Goal: Transaction & Acquisition: Subscribe to service/newsletter

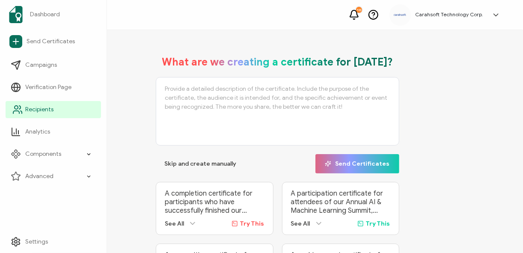
click at [57, 110] on link "Recipients" at bounding box center [53, 109] width 95 height 17
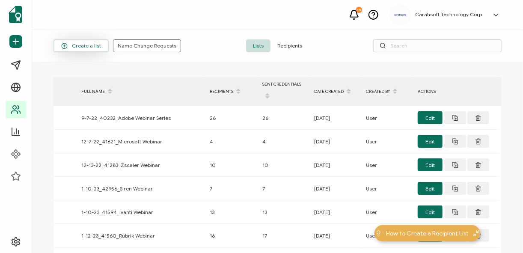
click at [90, 48] on span "Create a list" at bounding box center [81, 46] width 40 height 6
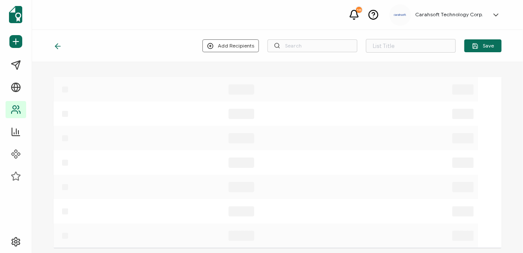
type input "List 1664"
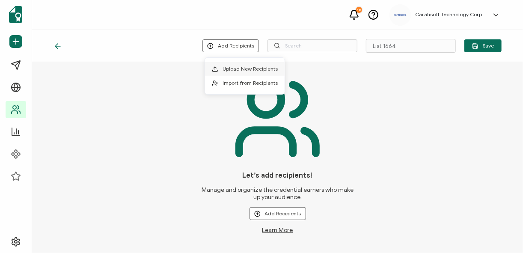
click at [257, 71] on span "Upload New Recipients" at bounding box center [250, 68] width 55 height 6
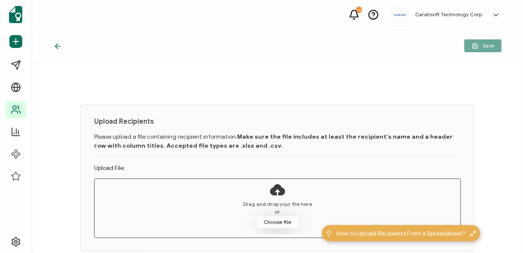
click at [282, 219] on button "Choose file" at bounding box center [277, 222] width 43 height 13
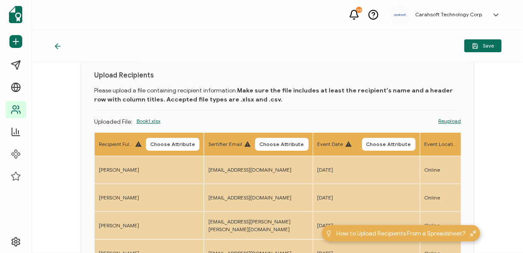
scroll to position [68, 0]
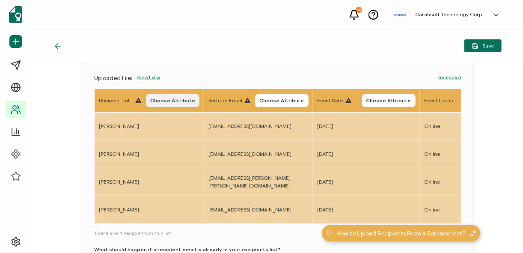
click at [176, 103] on button "Choose Attribute" at bounding box center [172, 100] width 53 height 13
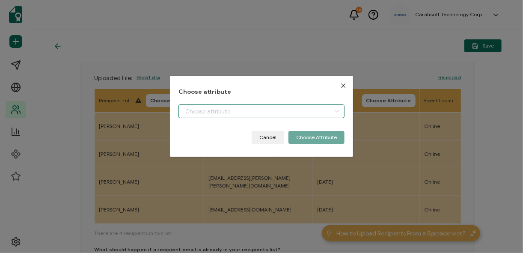
click at [214, 110] on input "dialog" at bounding box center [261, 111] width 166 height 14
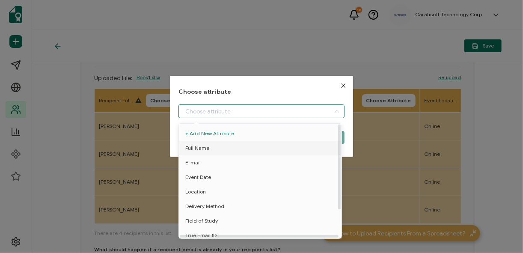
click at [205, 149] on span "Full Name" at bounding box center [197, 148] width 24 height 15
type input "Full Name"
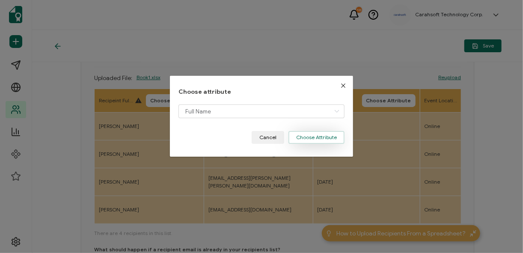
click at [326, 139] on button "Choose Attribute" at bounding box center [316, 137] width 56 height 13
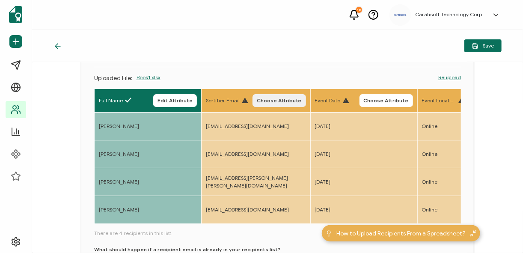
click at [276, 103] on button "Choose Attribute" at bounding box center [279, 100] width 53 height 13
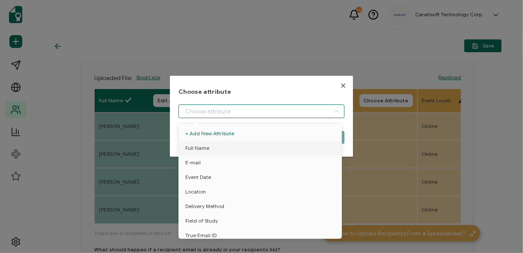
click at [253, 108] on input "dialog" at bounding box center [261, 111] width 166 height 14
click at [224, 163] on li "E-mail" at bounding box center [261, 162] width 169 height 15
type input "E-mail"
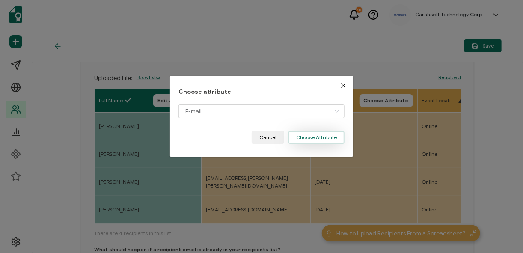
click at [300, 137] on button "Choose Attribute" at bounding box center [316, 137] width 56 height 13
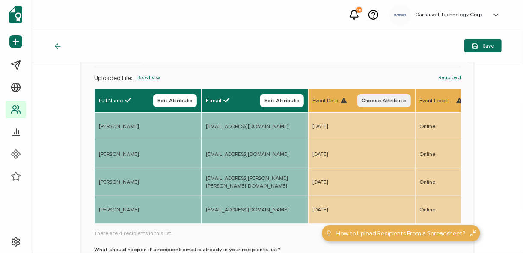
click at [380, 98] on span "Choose Attribute" at bounding box center [384, 100] width 45 height 5
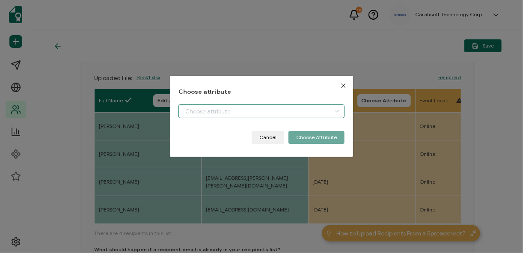
click at [300, 111] on input "dialog" at bounding box center [261, 111] width 166 height 14
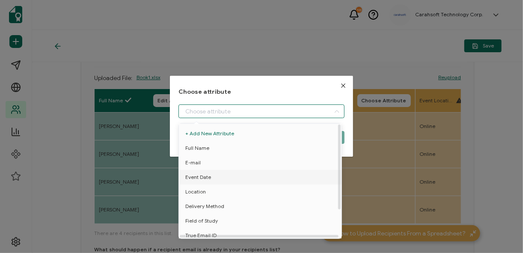
click at [202, 178] on span "Event Date" at bounding box center [198, 177] width 26 height 15
type input "Event Date"
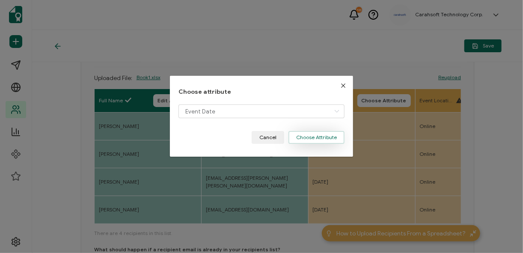
click at [330, 138] on button "Choose Attribute" at bounding box center [316, 137] width 56 height 13
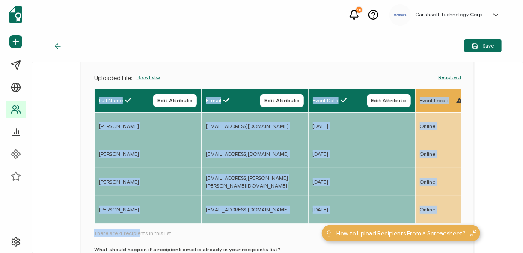
drag, startPoint x: 137, startPoint y: 226, endPoint x: 149, endPoint y: 225, distance: 12.5
click at [149, 225] on div "Full Name Edit Attribute E-mail Edit Attribute Event Date Edit Attribute Event …" at bounding box center [277, 197] width 367 height 216
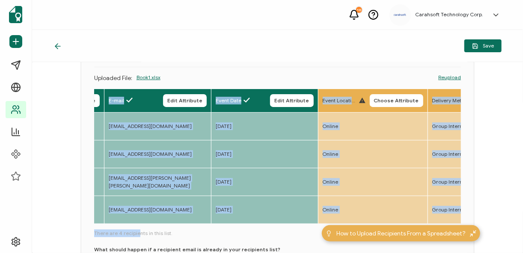
scroll to position [0, 190]
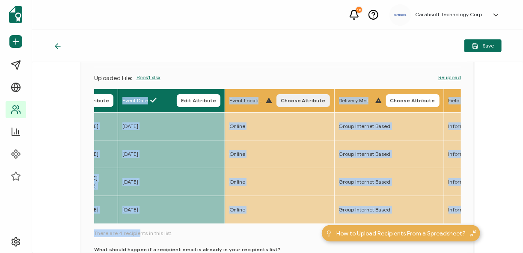
click at [302, 98] on span "Choose Attribute" at bounding box center [303, 100] width 45 height 5
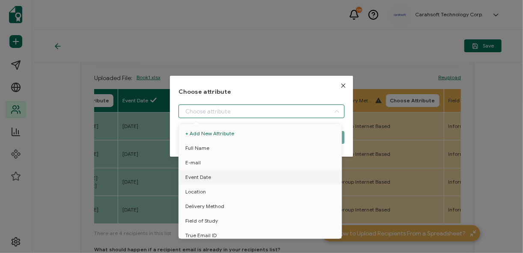
click at [240, 109] on input "dialog" at bounding box center [261, 111] width 166 height 14
click at [206, 193] on li "Location" at bounding box center [261, 191] width 169 height 15
type input "Location"
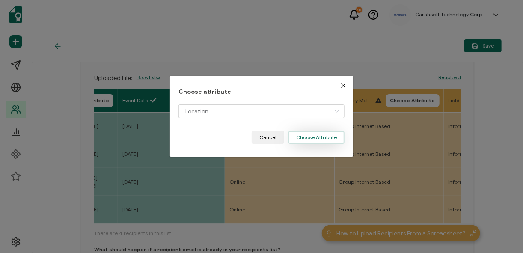
click at [334, 133] on button "Choose Attribute" at bounding box center [316, 137] width 56 height 13
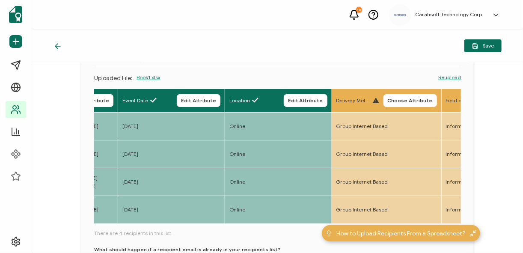
click at [415, 100] on span "Choose Attribute" at bounding box center [410, 100] width 45 height 5
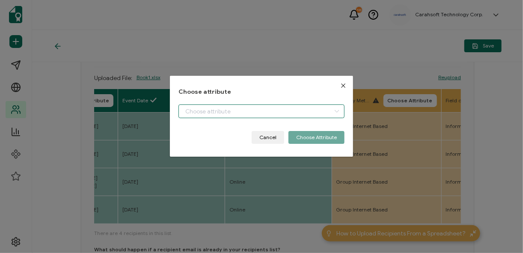
click at [284, 106] on input "dialog" at bounding box center [261, 111] width 166 height 14
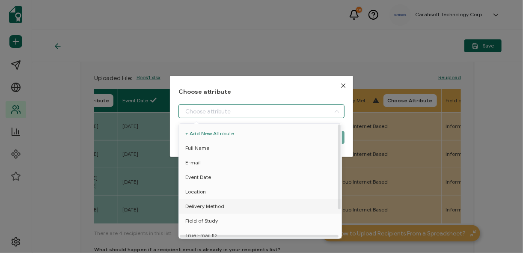
click at [210, 208] on span "Delivery Method" at bounding box center [204, 206] width 39 height 15
type input "Delivery Method"
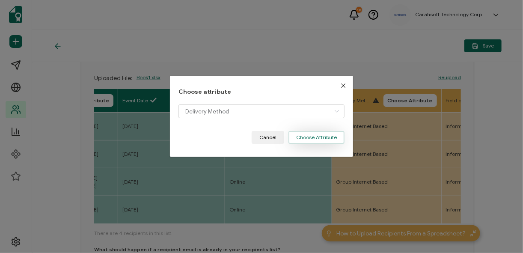
click at [319, 142] on button "Choose Attribute" at bounding box center [316, 137] width 56 height 13
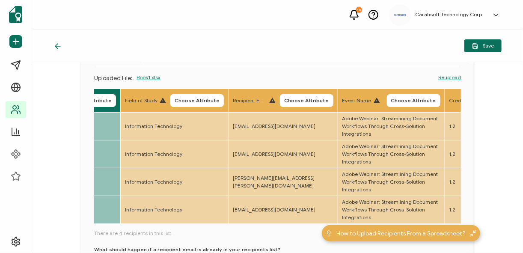
scroll to position [0, 537]
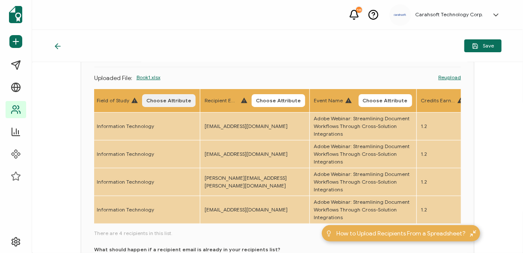
click at [174, 99] on span "Choose Attribute" at bounding box center [168, 100] width 45 height 5
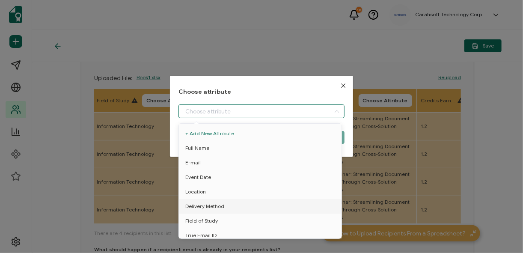
click at [229, 107] on input "dialog" at bounding box center [261, 111] width 166 height 14
click at [207, 217] on span "Field of Study" at bounding box center [201, 221] width 33 height 15
type input "Field of Study"
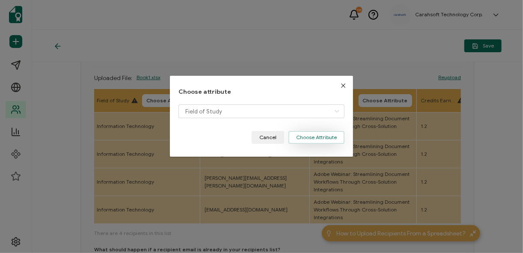
click at [318, 138] on button "Choose Attribute" at bounding box center [316, 137] width 56 height 13
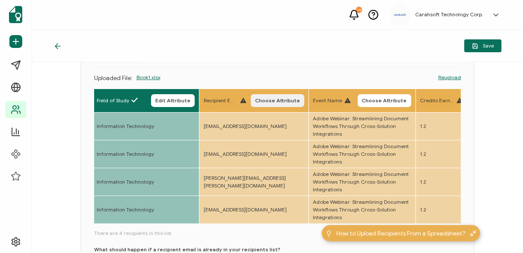
click at [286, 98] on span "Choose Attribute" at bounding box center [277, 100] width 45 height 5
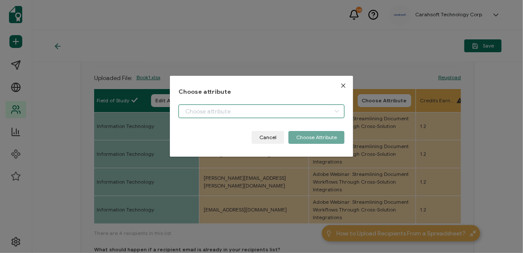
click at [240, 109] on input "dialog" at bounding box center [261, 111] width 166 height 14
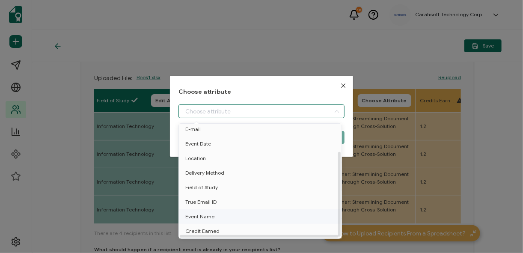
scroll to position [37, 0]
click at [209, 196] on span "True Email ID" at bounding box center [200, 202] width 31 height 15
type input "True Email ID"
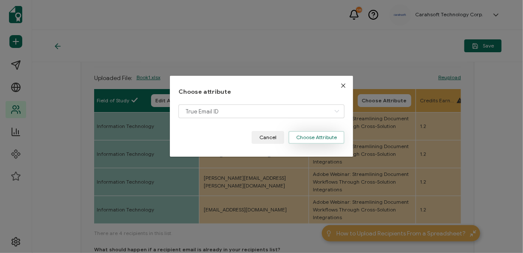
click at [328, 135] on button "Choose Attribute" at bounding box center [316, 137] width 56 height 13
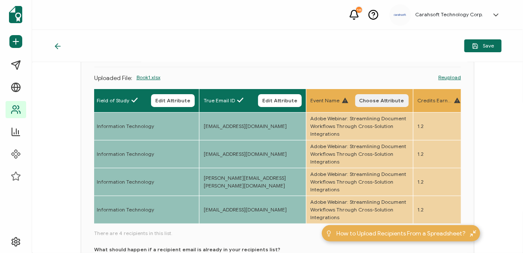
click at [380, 98] on span "Choose Attribute" at bounding box center [382, 100] width 45 height 5
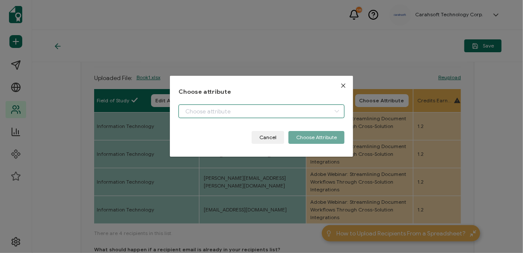
click at [278, 111] on input "dialog" at bounding box center [261, 111] width 166 height 14
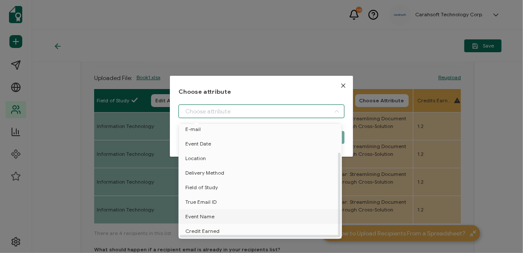
click at [214, 211] on li "Event Name" at bounding box center [261, 216] width 169 height 15
type input "Event Name"
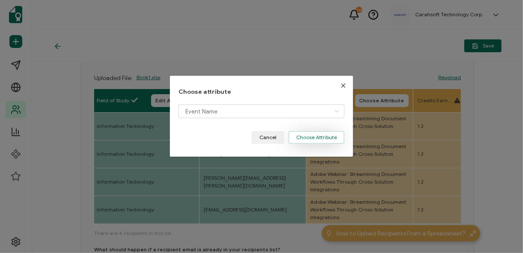
click at [322, 136] on button "Choose Attribute" at bounding box center [316, 137] width 56 height 13
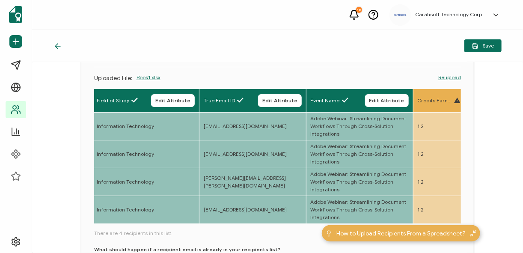
drag, startPoint x: 196, startPoint y: 226, endPoint x: 219, endPoint y: 228, distance: 23.2
click at [219, 228] on div "Full Name Edit Attribute E-mail Edit Attribute Event Date Edit Attribute Locati…" at bounding box center [277, 197] width 367 height 216
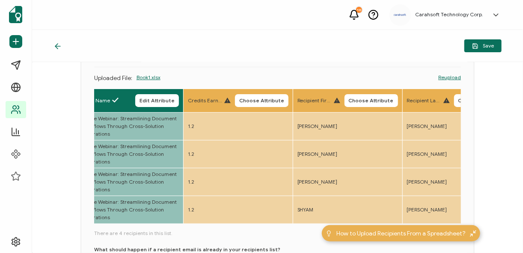
scroll to position [0, 769]
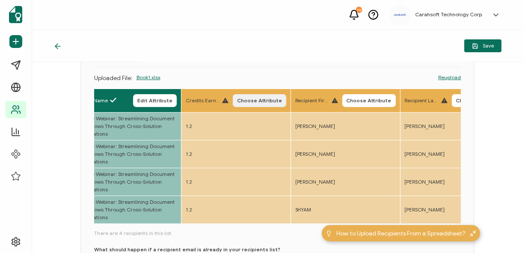
click at [253, 98] on span "Choose Attribute" at bounding box center [259, 100] width 45 height 5
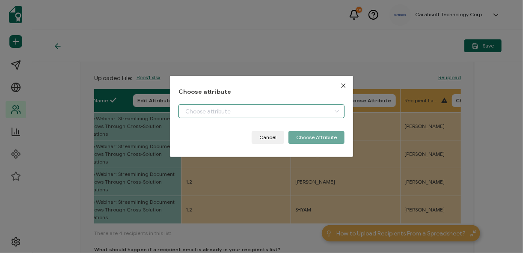
click at [277, 110] on input "dialog" at bounding box center [261, 111] width 166 height 14
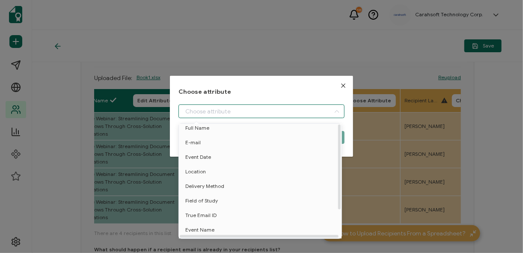
scroll to position [37, 0]
click at [207, 229] on span "Credit Earned" at bounding box center [202, 231] width 34 height 15
type input "Credit Earned"
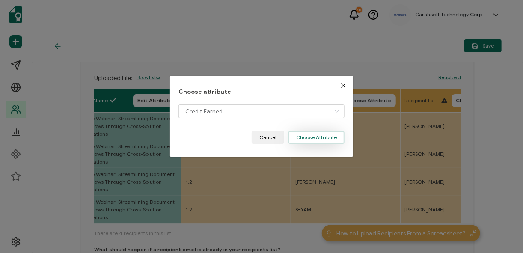
click at [308, 134] on button "Choose Attribute" at bounding box center [316, 137] width 56 height 13
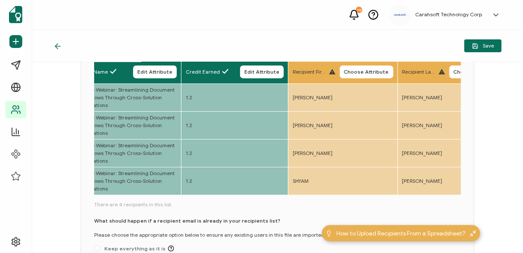
scroll to position [137, 0]
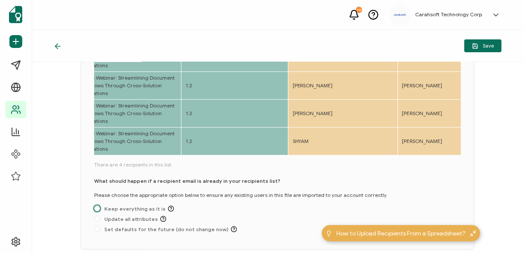
click at [98, 211] on span at bounding box center [97, 208] width 6 height 6
click at [98, 211] on input "Keep everything as it is" at bounding box center [97, 208] width 6 height 7
radio input "true"
click at [490, 48] on span "Save" at bounding box center [483, 46] width 22 height 6
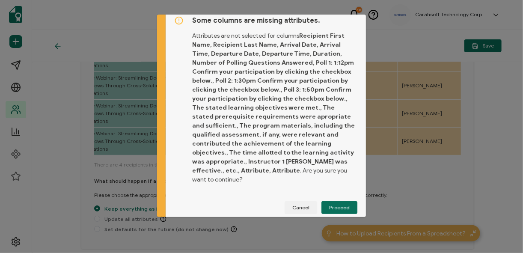
scroll to position [12, 0]
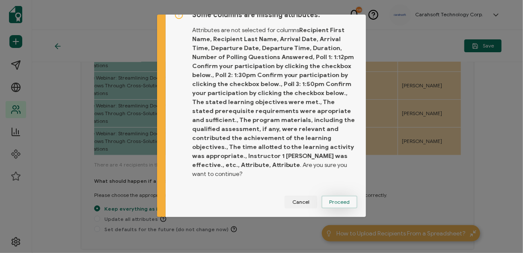
click at [329, 200] on span "Proceed" at bounding box center [339, 201] width 21 height 5
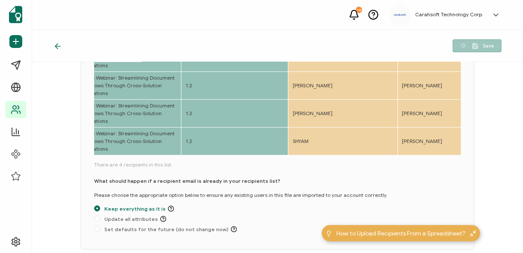
scroll to position [110, 0]
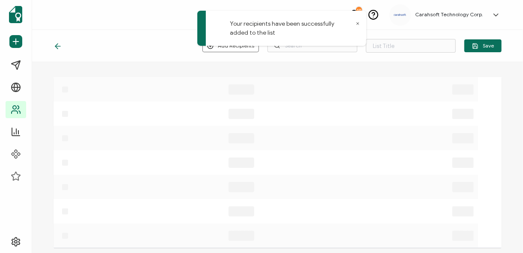
type input "List 1664"
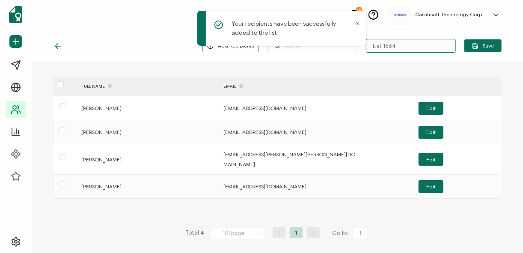
drag, startPoint x: 399, startPoint y: 42, endPoint x: 365, endPoint y: 47, distance: 35.0
click at [365, 47] on div "Your recipients have been successfully added to the list 10 Carahsoft Technolog…" at bounding box center [261, 126] width 523 height 253
paste input "9-18-25_72532_Adobe Webinar"
type input "9-18-25_72532_Adobe Webinar"
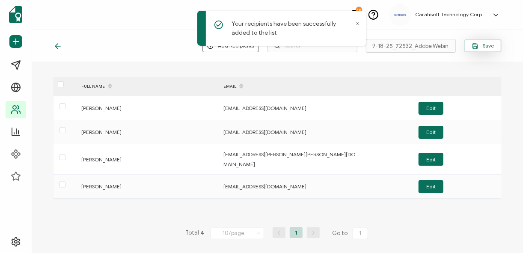
click at [484, 46] on span "Save" at bounding box center [483, 46] width 22 height 6
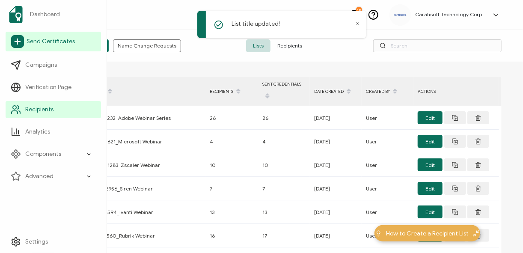
click at [32, 47] on link "Send Certificates" at bounding box center [53, 42] width 95 height 20
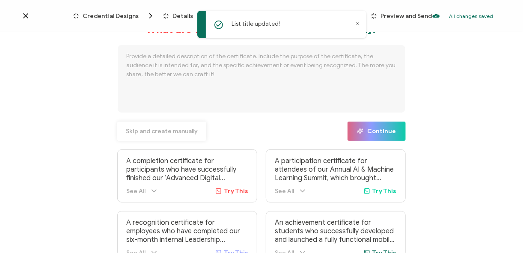
click at [153, 132] on span "Skip and create manually" at bounding box center [162, 131] width 72 height 6
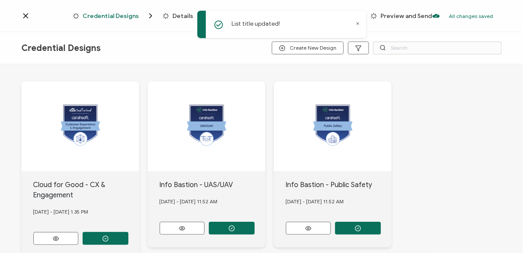
click at [115, 14] on span "Credential Designs" at bounding box center [111, 16] width 56 height 6
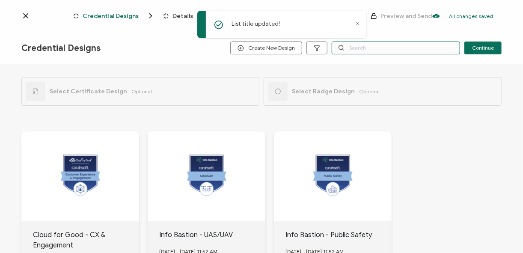
click at [387, 48] on input "text" at bounding box center [396, 48] width 128 height 13
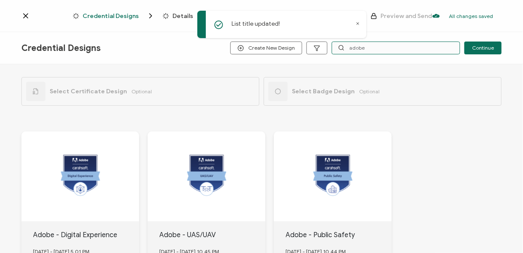
type input "adobe"
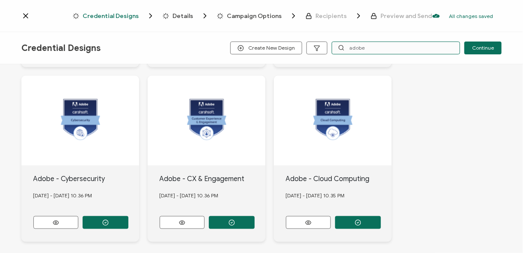
scroll to position [612, 0]
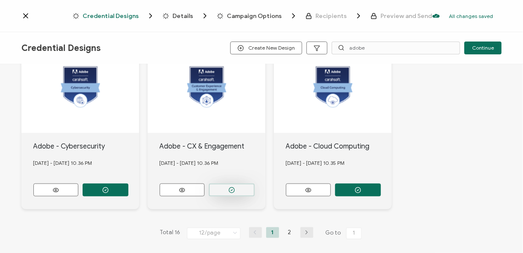
click at [223, 184] on button "button" at bounding box center [232, 190] width 46 height 13
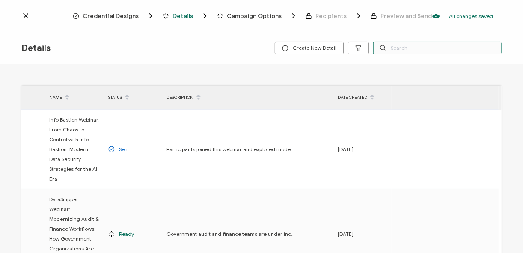
click at [414, 46] on input "text" at bounding box center [437, 48] width 128 height 13
click at [123, 17] on span "Credential Designs" at bounding box center [111, 16] width 56 height 6
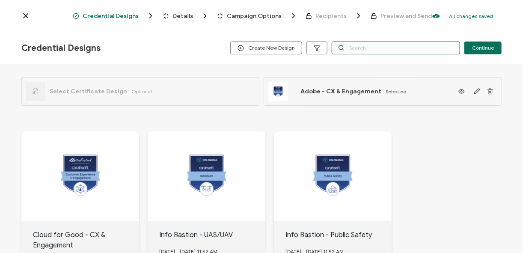
click at [374, 46] on input "text" at bounding box center [396, 48] width 128 height 13
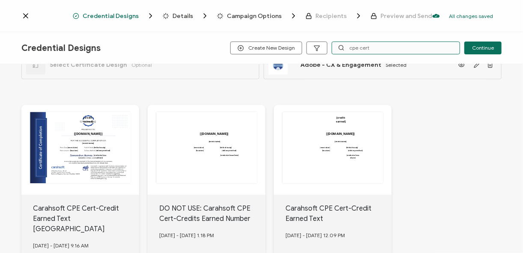
scroll to position [68, 0]
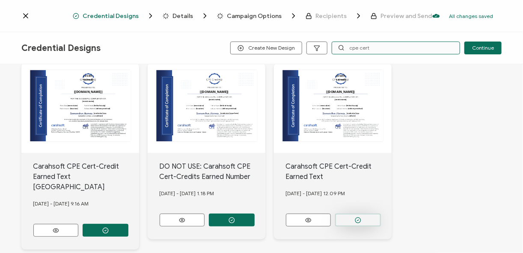
type input "cpe cert"
click at [366, 220] on button "button" at bounding box center [358, 220] width 46 height 13
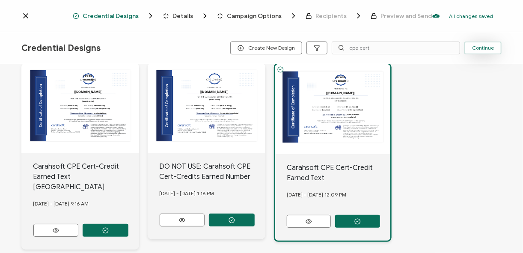
click at [491, 49] on span "Continue" at bounding box center [483, 47] width 22 height 5
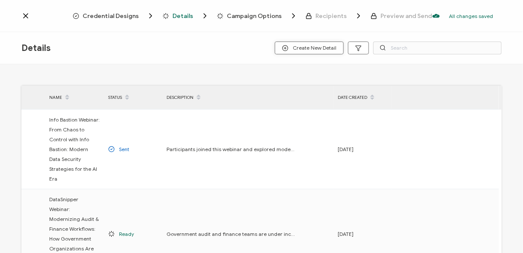
click at [313, 51] on span "Create New Detail" at bounding box center [309, 48] width 54 height 6
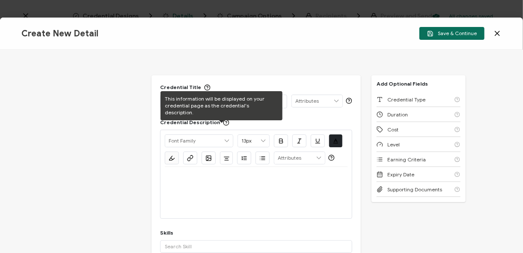
click at [202, 100] on div "This information will be displayed on your credential page as the credential's …" at bounding box center [221, 105] width 122 height 29
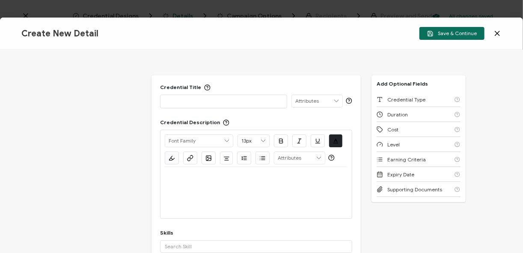
click at [234, 59] on div "Credential Title ISSUER Issuer Name Credential Description Alright Sans Amita A…" at bounding box center [261, 151] width 523 height 203
click at [233, 112] on div "Credential Title ISSUER Issuer Name Credential Description Alright Sans Amita A…" at bounding box center [256, 175] width 209 height 201
click at [231, 107] on div at bounding box center [224, 101] width 118 height 12
click at [219, 107] on div at bounding box center [224, 101] width 118 height 12
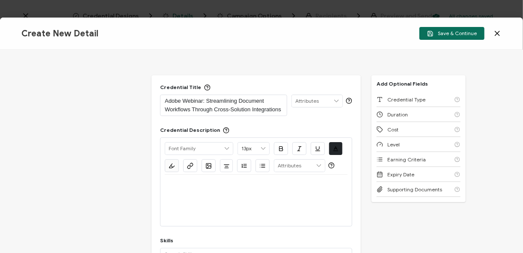
click at [249, 193] on div at bounding box center [256, 185] width 183 height 21
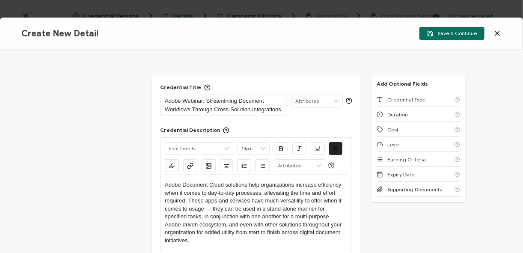
click at [163, 184] on div "Alright Sans Amita Archivo Black Arial Arimo Blinker Caveat Charm Charmonman Ci…" at bounding box center [256, 194] width 192 height 114
click at [165, 184] on p "Adobe Document Cloud solutions help organizations increase efficiency when it c…" at bounding box center [256, 212] width 183 height 63
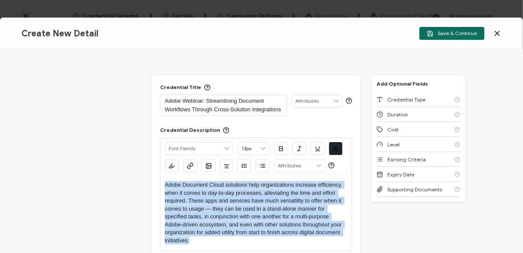
click at [165, 184] on p "Adobe Document Cloud solutions help organizations increase efficiency when it c…" at bounding box center [256, 212] width 183 height 63
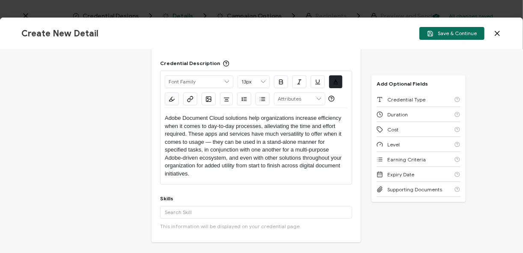
scroll to position [68, 0]
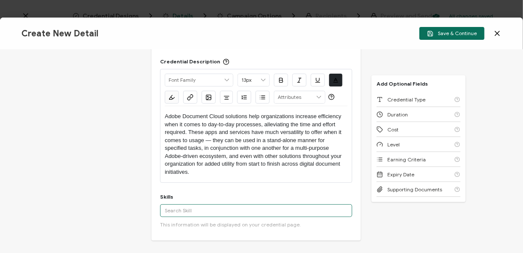
click at [183, 210] on input "text" at bounding box center [256, 210] width 192 height 13
click at [187, 214] on input "text" at bounding box center [256, 210] width 192 height 13
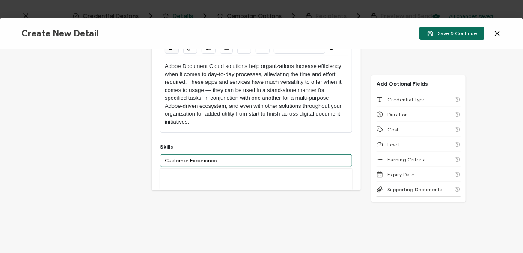
scroll to position [103, 0]
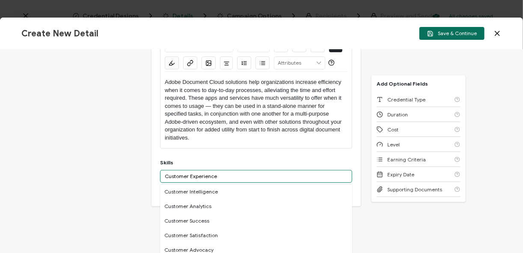
type input "Customer Experience"
click at [214, 137] on p "Adobe Document Cloud solutions help organizations increase efficiency when it c…" at bounding box center [256, 109] width 183 height 63
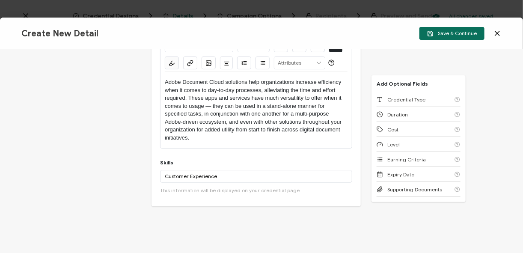
click at [212, 105] on p "Adobe Document Cloud solutions help organizations increase efficiency when it c…" at bounding box center [256, 109] width 183 height 63
click at [270, 138] on p "Adobe Document Cloud solutions help organizations increase efficiency when it c…" at bounding box center [256, 109] width 183 height 63
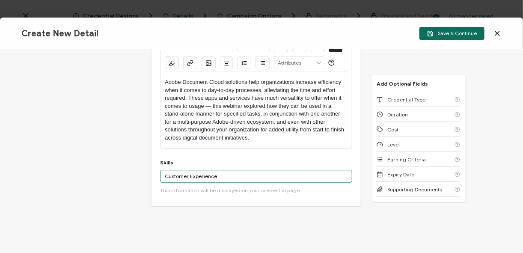
click at [229, 178] on input "Customer Experience" at bounding box center [256, 176] width 192 height 13
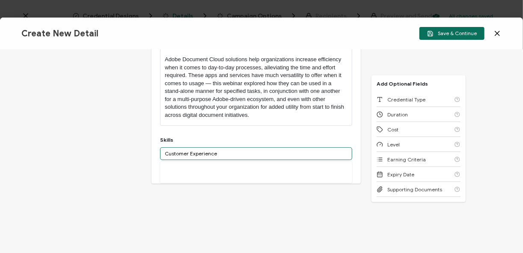
scroll to position [137, 0]
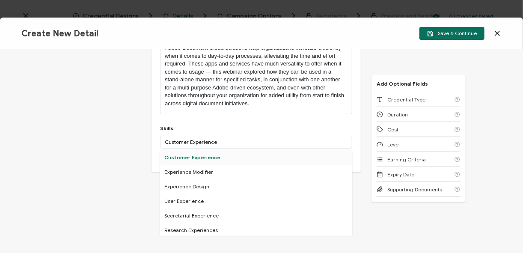
click at [192, 160] on div "Customer Experience" at bounding box center [256, 157] width 192 height 15
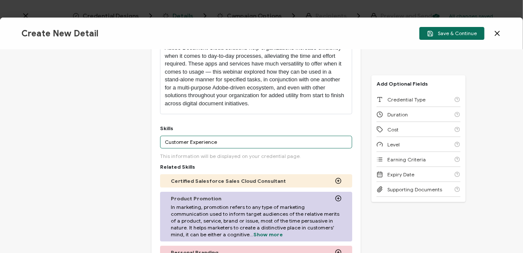
drag, startPoint x: 242, startPoint y: 147, endPoint x: 131, endPoint y: 139, distance: 111.2
click at [131, 139] on div "Credential Title Adobe Webinar: Streamlining Document Workflows Through Cross-S…" at bounding box center [261, 151] width 523 height 203
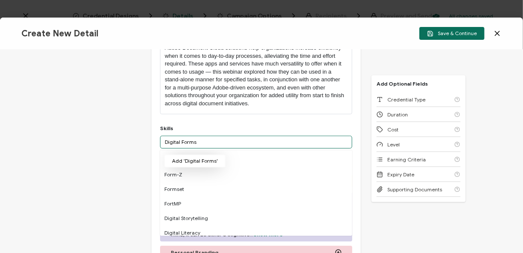
type input "Digital Forms"
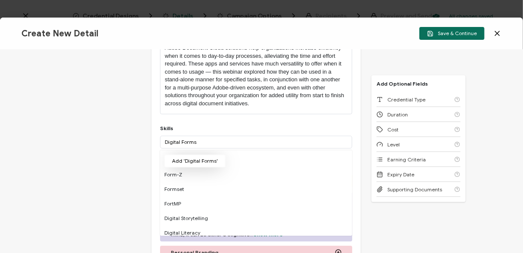
click at [199, 162] on button "Add 'Digital Forms'" at bounding box center [194, 161] width 61 height 13
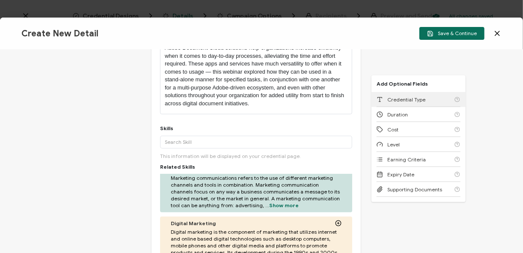
click at [413, 98] on span "Credential Type" at bounding box center [406, 99] width 38 height 6
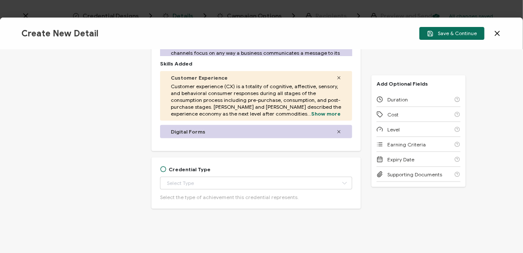
scroll to position [390, 0]
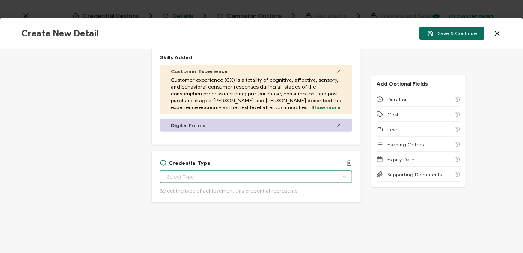
click at [211, 178] on input "text" at bounding box center [256, 176] width 192 height 13
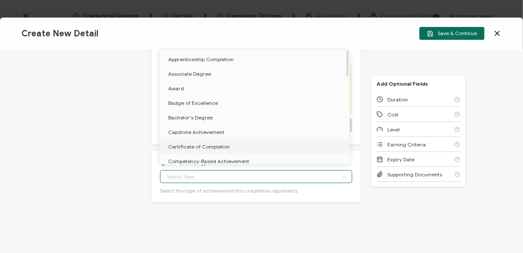
click at [199, 148] on span "Certificate of Completion" at bounding box center [199, 146] width 62 height 6
type input "Certificate of Completion"
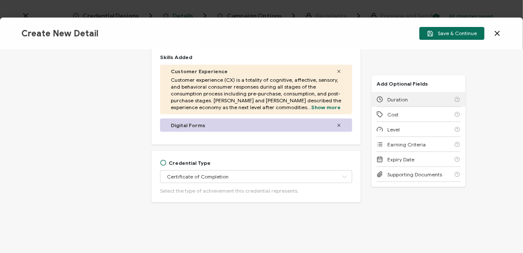
click at [397, 96] on div "Duration" at bounding box center [419, 99] width 84 height 15
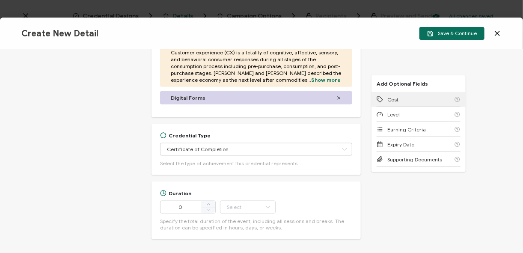
scroll to position [454, 0]
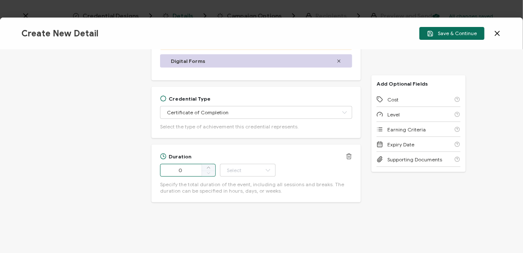
click at [191, 167] on input "0" at bounding box center [188, 170] width 56 height 13
type input "60"
click at [237, 166] on input "text" at bounding box center [248, 170] width 56 height 13
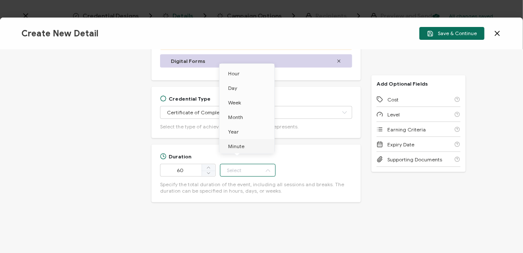
click at [248, 144] on li "Minute" at bounding box center [248, 146] width 57 height 15
type input "Minute"
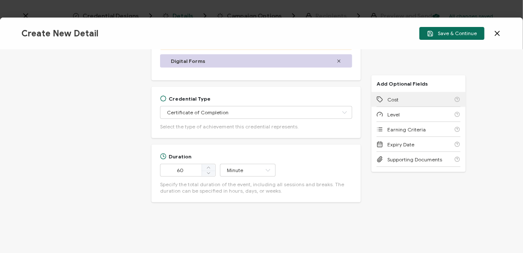
click at [410, 102] on div "Cost" at bounding box center [419, 99] width 84 height 15
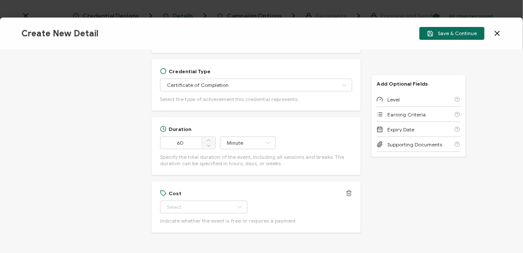
scroll to position [512, 0]
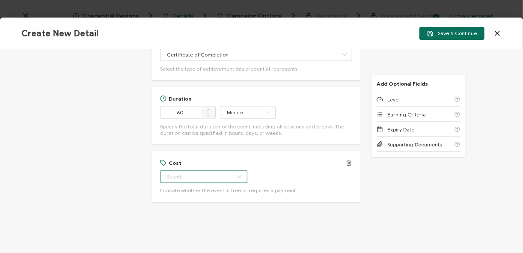
click at [199, 176] on input "text" at bounding box center [203, 176] width 87 height 13
click at [178, 199] on li "Free" at bounding box center [199, 197] width 79 height 15
type input "Free"
click at [415, 97] on div "Level" at bounding box center [419, 99] width 84 height 15
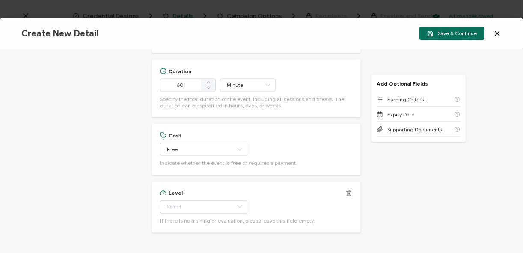
scroll to position [570, 0]
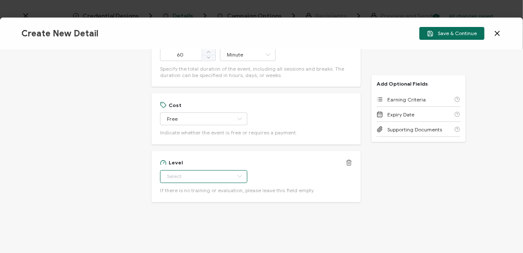
click at [178, 179] on input "text" at bounding box center [203, 176] width 87 height 13
click at [187, 95] on span "Beginner" at bounding box center [179, 94] width 22 height 6
type input "Beginner"
click at [424, 102] on div "Earning Criteria" at bounding box center [419, 99] width 84 height 15
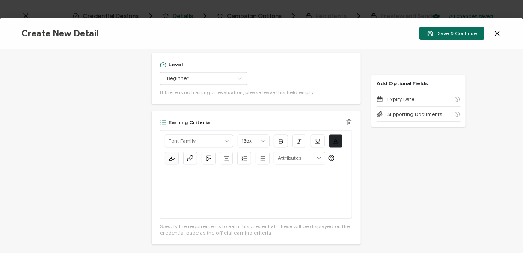
scroll to position [710, 0]
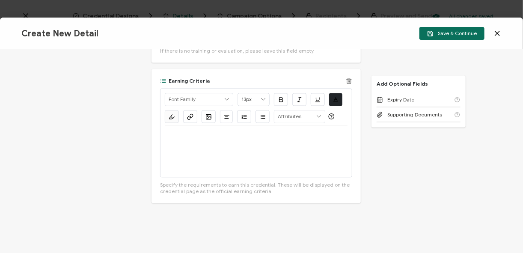
click at [216, 161] on div at bounding box center [256, 150] width 183 height 51
drag, startPoint x: 274, startPoint y: 137, endPoint x: 110, endPoint y: 130, distance: 164.1
click at [110, 130] on div "Credential Title Adobe Webinar: Streamlining Document Workflows Through Cross-S…" at bounding box center [261, 151] width 523 height 203
click at [192, 114] on icon "button" at bounding box center [190, 116] width 6 height 6
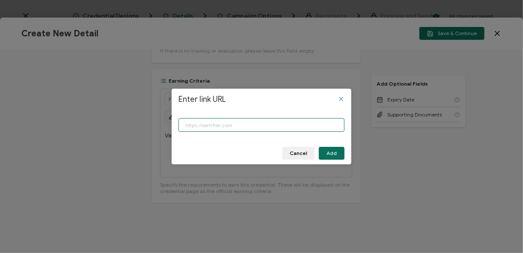
paste input "https://www.carahsoft.com/learn/event/72532-streamlining-document-workflows-thr…"
type input "https://www.carahsoft.com/learn/event/72532-streamlining-document-workflows-thr…"
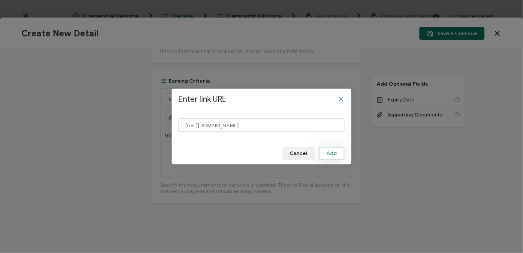
click at [326, 151] on button "Add" at bounding box center [332, 153] width 26 height 13
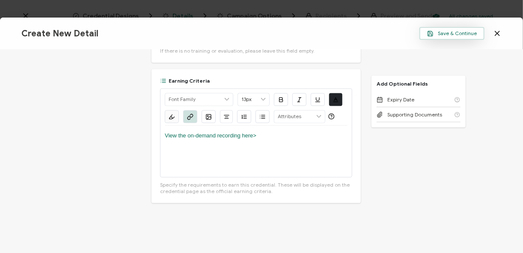
click at [453, 31] on span "Save & Continue" at bounding box center [452, 33] width 50 height 6
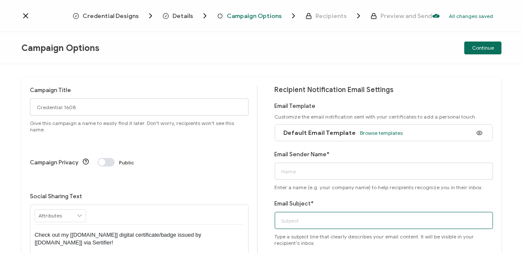
click at [312, 212] on input "Email Subject*" at bounding box center [384, 220] width 219 height 17
paste input "9-18-25_72532_Adobe Webinar"
type input "9-18-25_72532_Adobe Webinar"
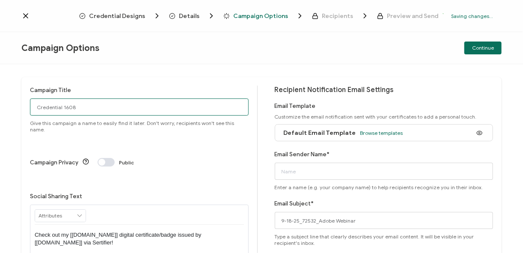
drag, startPoint x: 71, startPoint y: 107, endPoint x: 29, endPoint y: 105, distance: 42.4
click at [29, 105] on div "Campaign Title Credential 1608 Give this campaign a name to easily find it late…" at bounding box center [261, 194] width 480 height 235
paste input "9-18-25_72532_Adobe Webinar"
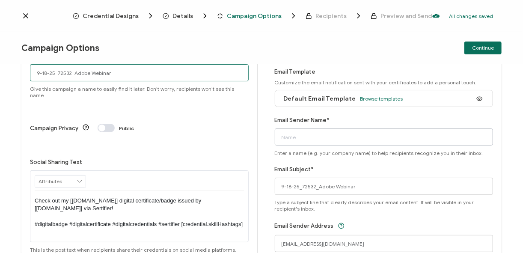
type input "9-18-25_72532_Adobe Webinar"
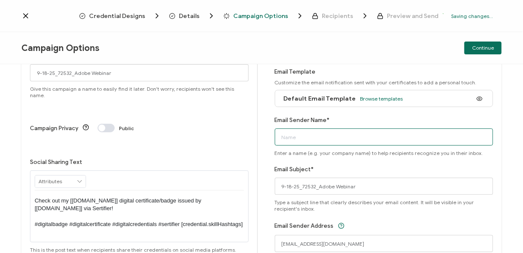
click at [304, 138] on input "Email Sender Name*" at bounding box center [384, 136] width 219 height 17
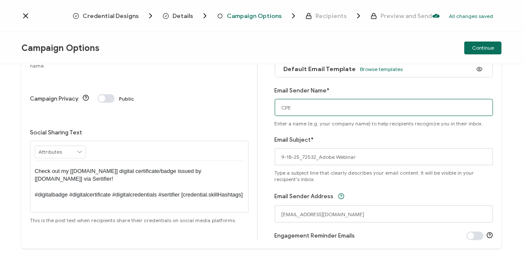
scroll to position [89, 0]
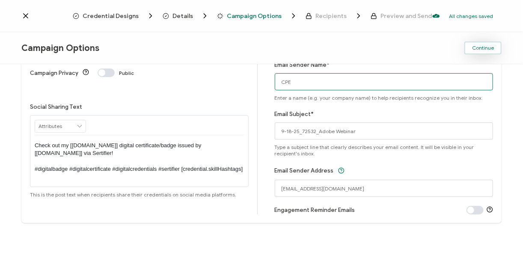
type input "CPE"
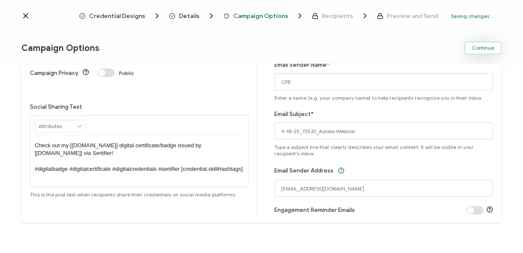
click at [485, 46] on span "Continue" at bounding box center [483, 47] width 22 height 5
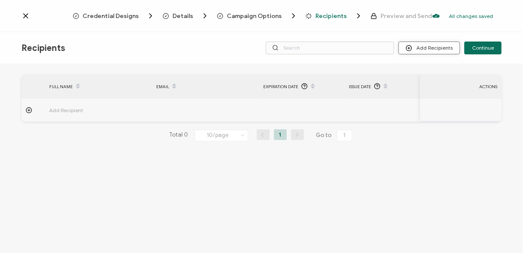
click at [434, 46] on button "Add Recipients" at bounding box center [429, 48] width 62 height 13
click at [448, 96] on span "Import From List" at bounding box center [438, 99] width 39 height 6
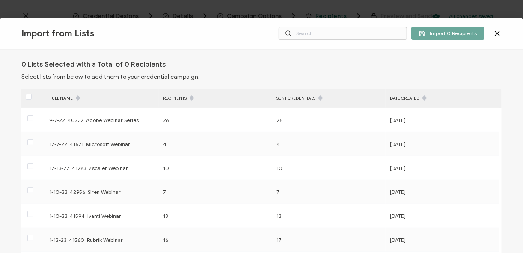
click at [348, 40] on div "Import from Lists Import 0 Recipients" at bounding box center [261, 34] width 523 height 32
click at [348, 34] on input "text" at bounding box center [343, 33] width 128 height 13
paste input "9-18-25_72532_Adobe Webinar"
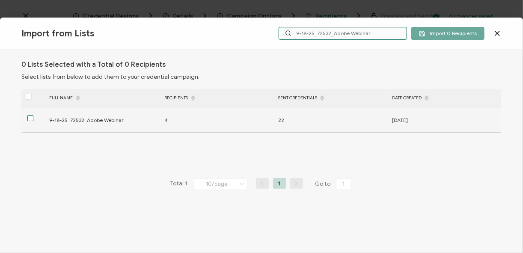
type input "9-18-25_72532_Adobe Webinar"
click at [32, 118] on span at bounding box center [30, 118] width 6 height 6
click at [33, 115] on input "checkbox" at bounding box center [33, 115] width 0 height 0
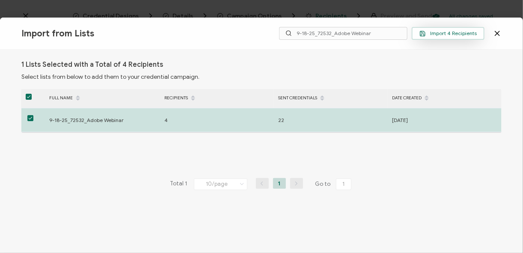
click at [470, 33] on span "Import 4 Recipients" at bounding box center [447, 33] width 57 height 6
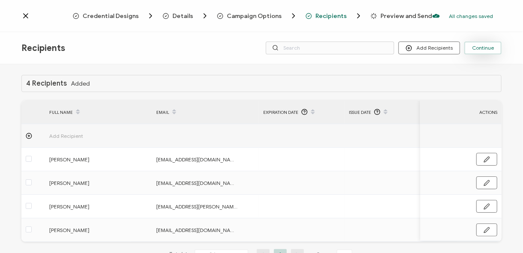
click at [483, 49] on span "Continue" at bounding box center [483, 47] width 22 height 5
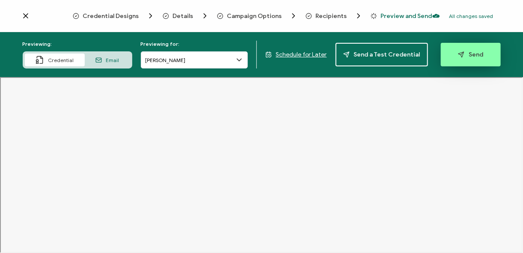
click at [469, 54] on span "Send" at bounding box center [470, 54] width 25 height 6
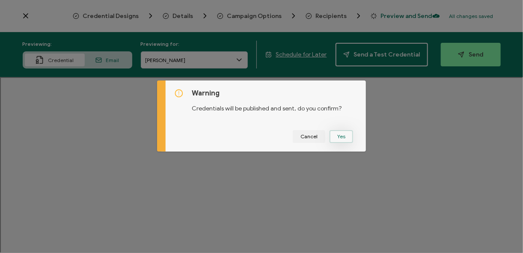
click at [341, 130] on button "Yes" at bounding box center [342, 136] width 24 height 13
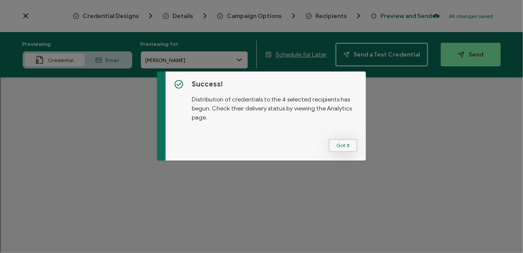
click at [354, 143] on button "Got It" at bounding box center [343, 145] width 29 height 13
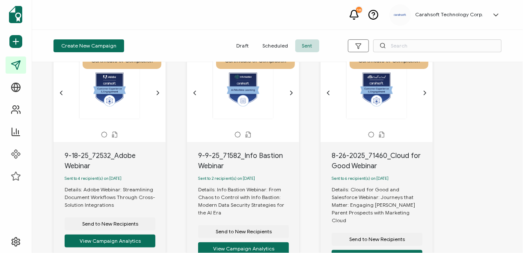
scroll to position [68, 0]
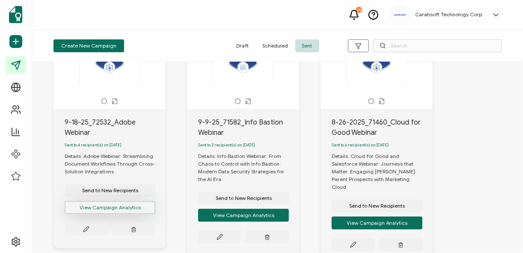
click at [94, 211] on button "View Campaign Analytics" at bounding box center [110, 207] width 91 height 13
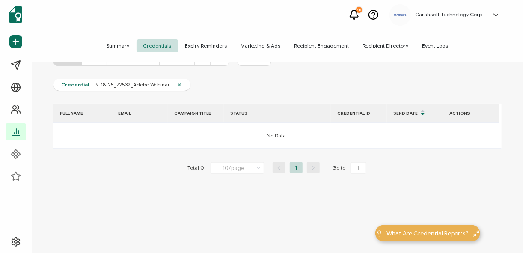
scroll to position [67, 0]
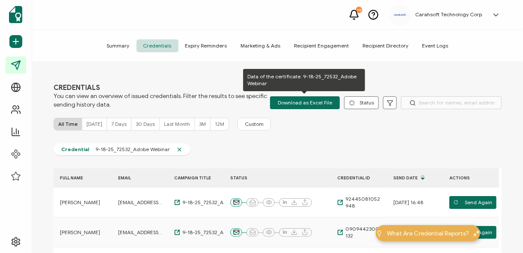
click at [306, 95] on div "CREDENTIALS You can view an overview of issued credentials. Filter the results …" at bounding box center [277, 96] width 448 height 26
click at [307, 100] on span "Download as Excel File" at bounding box center [305, 102] width 54 height 13
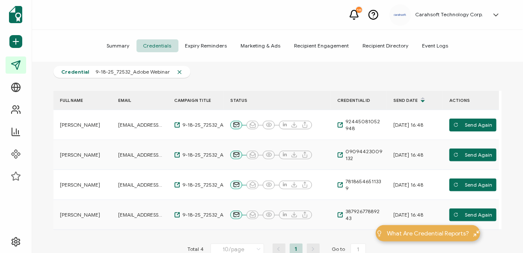
scroll to position [92, 0]
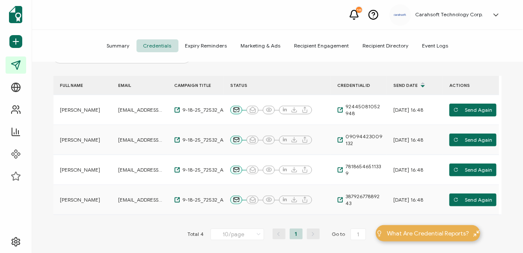
click at [125, 49] on span "Summary" at bounding box center [118, 45] width 36 height 13
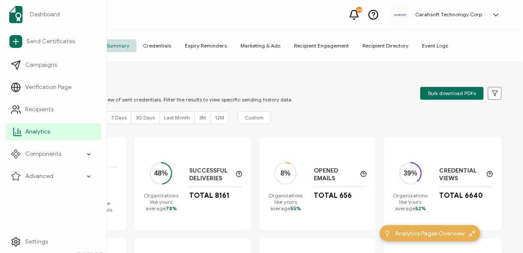
click at [25, 128] on link "Analytics" at bounding box center [53, 131] width 95 height 17
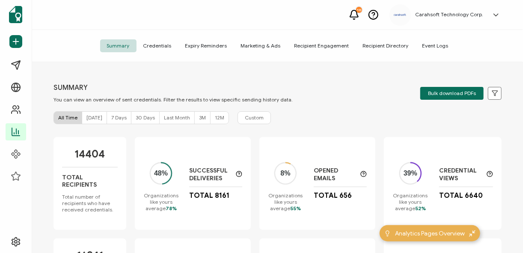
click at [166, 48] on span "Credentials" at bounding box center [158, 45] width 42 height 13
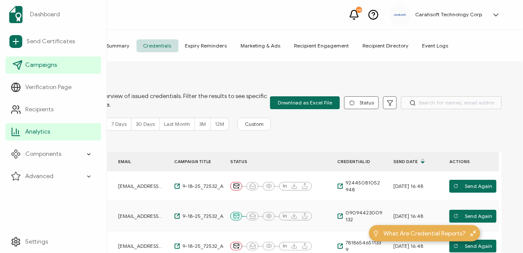
click at [48, 65] on span "Campaigns" at bounding box center [41, 65] width 32 height 9
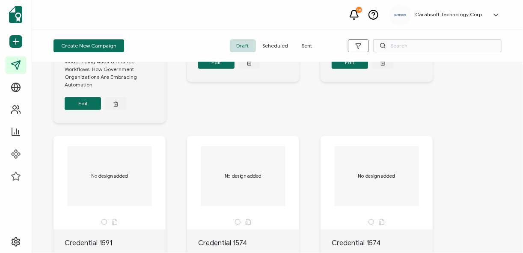
scroll to position [171, 0]
click at [309, 49] on span "Sent" at bounding box center [307, 45] width 24 height 13
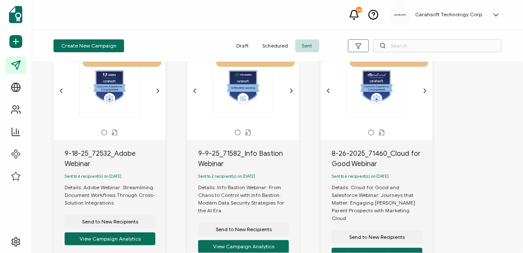
scroll to position [103, 0]
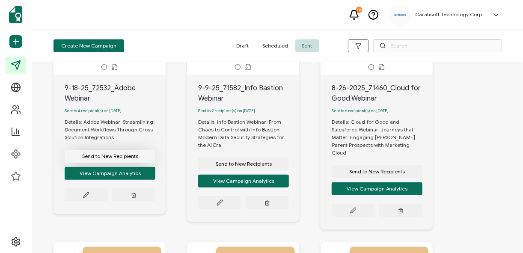
click at [116, 159] on span "Send to New Recipients" at bounding box center [110, 156] width 56 height 5
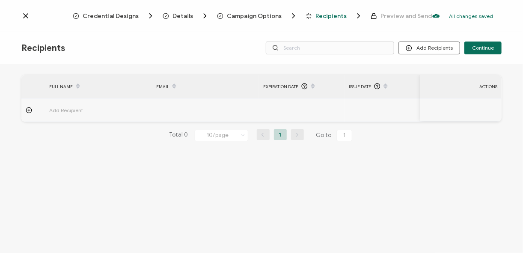
click at [24, 17] on icon at bounding box center [25, 16] width 9 height 9
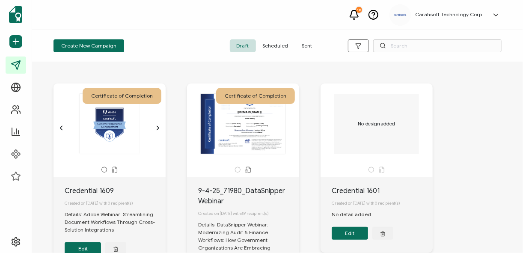
scroll to position [68, 0]
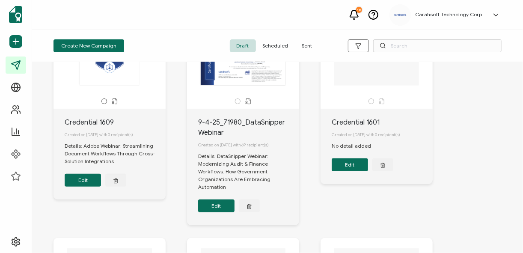
click at [310, 47] on span "Sent" at bounding box center [307, 45] width 24 height 13
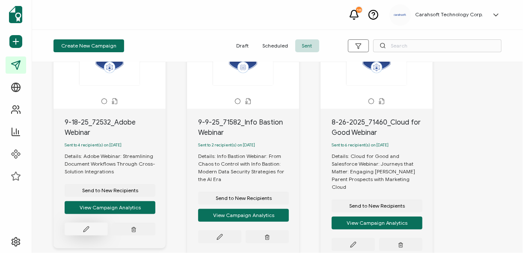
click at [88, 230] on icon at bounding box center [85, 228] width 5 height 5
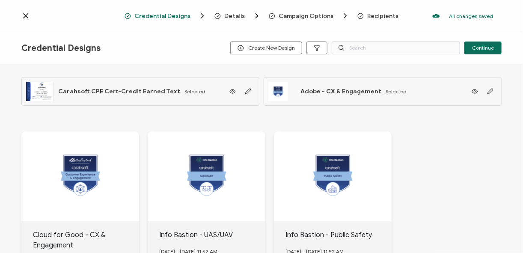
click at [370, 14] on span "Recipients" at bounding box center [382, 16] width 31 height 6
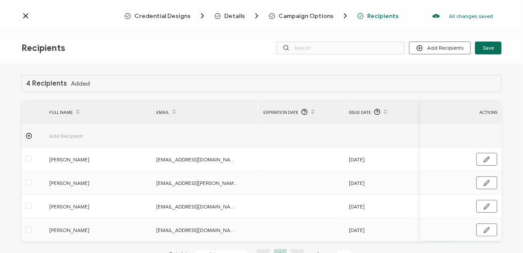
click at [25, 15] on icon at bounding box center [25, 16] width 9 height 9
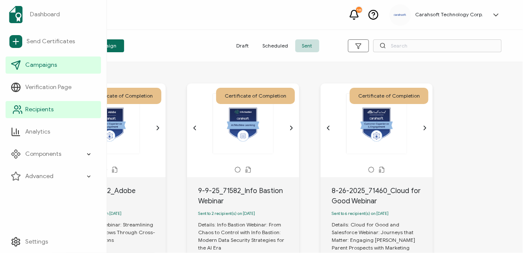
click at [45, 110] on span "Recipients" at bounding box center [39, 109] width 28 height 9
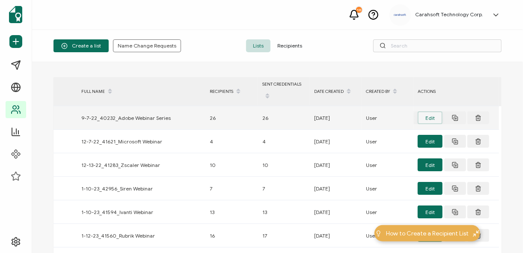
click at [439, 119] on button "Edit" at bounding box center [430, 117] width 25 height 13
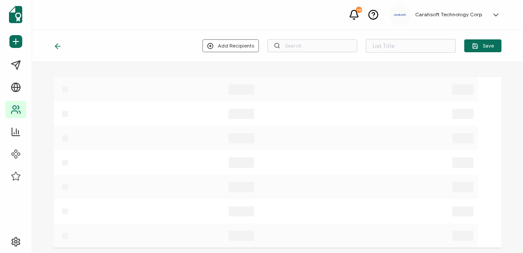
type input "9-7-22_40232_Adobe Webinar Series"
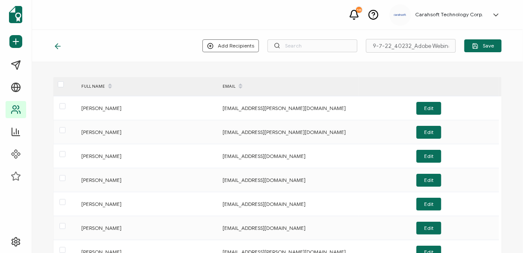
click at [57, 45] on icon at bounding box center [56, 46] width 3 height 5
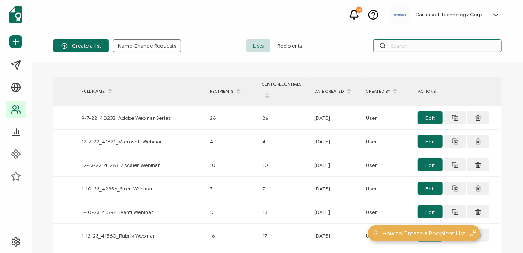
click at [404, 47] on input "text" at bounding box center [437, 45] width 128 height 13
click at [408, 47] on input "text" at bounding box center [437, 45] width 128 height 13
click at [413, 47] on input "text" at bounding box center [437, 45] width 128 height 13
paste input "9-18-25_72532_Adobe Webinar"
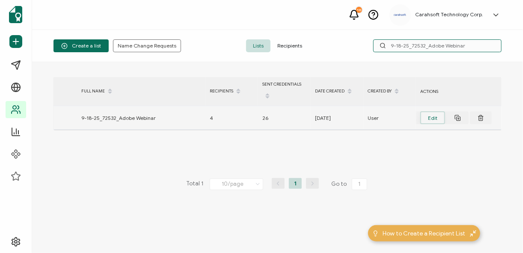
type input "9-18-25_72532_Adobe Webinar"
click at [431, 116] on button "Edit" at bounding box center [432, 117] width 25 height 13
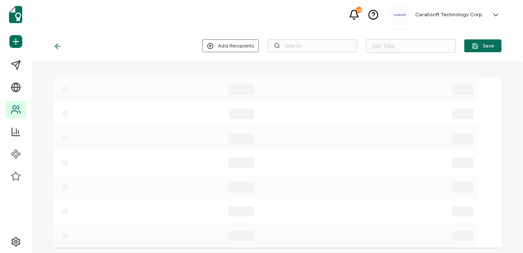
type input "9-18-25_72532_Adobe Webinar"
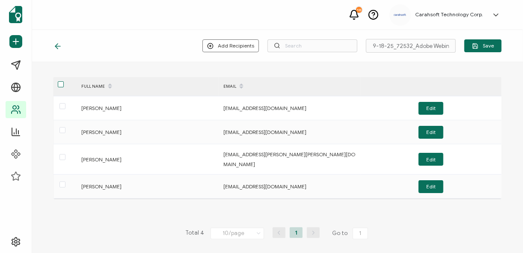
click at [59, 86] on span at bounding box center [61, 84] width 6 height 6
click at [64, 81] on input "checkbox" at bounding box center [64, 81] width 0 height 0
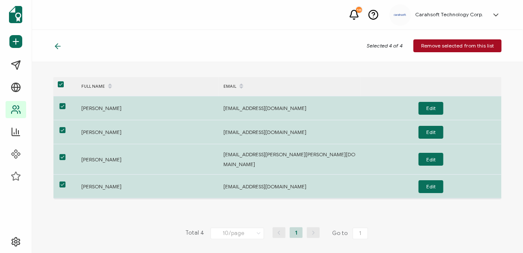
click at [467, 42] on button "Remove selected from this list" at bounding box center [457, 45] width 88 height 13
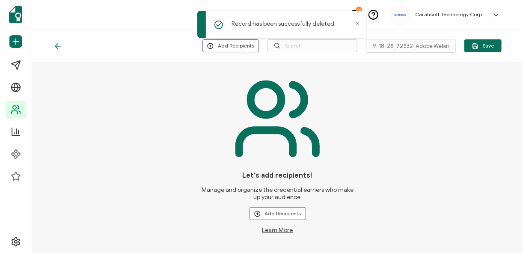
click at [244, 48] on button "Add Recipients" at bounding box center [230, 45] width 56 height 13
click at [252, 69] on span "Upload New Recipients" at bounding box center [250, 68] width 55 height 6
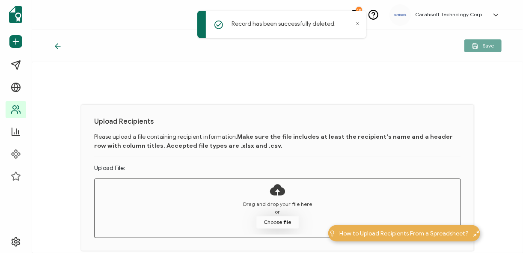
click at [277, 225] on button "Choose file" at bounding box center [277, 222] width 43 height 13
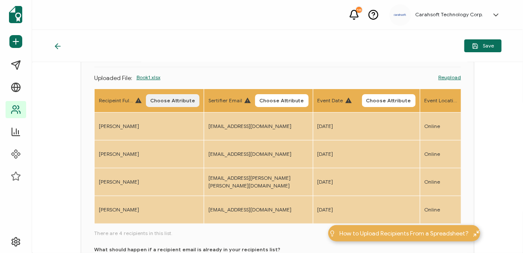
click at [176, 102] on span "Choose Attribute" at bounding box center [172, 100] width 45 height 5
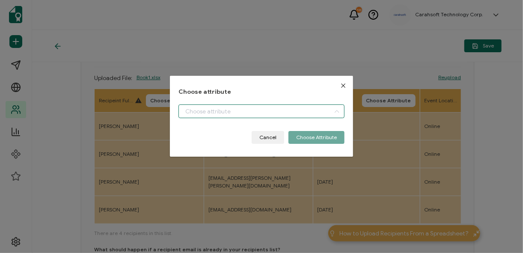
click at [227, 111] on input "dialog" at bounding box center [261, 111] width 166 height 14
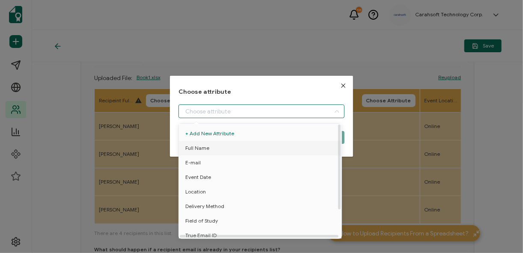
click at [211, 145] on li "Full Name" at bounding box center [261, 148] width 169 height 15
type input "Full Name"
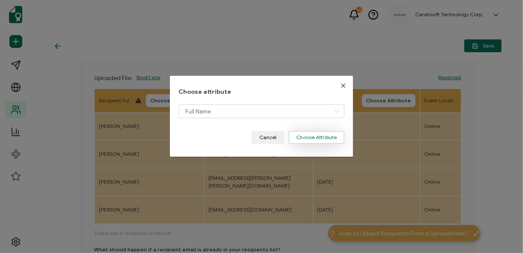
click at [318, 137] on button "Choose Attribute" at bounding box center [316, 137] width 56 height 13
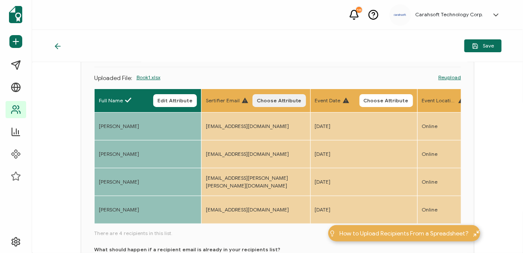
click at [288, 101] on span "Choose Attribute" at bounding box center [279, 100] width 45 height 5
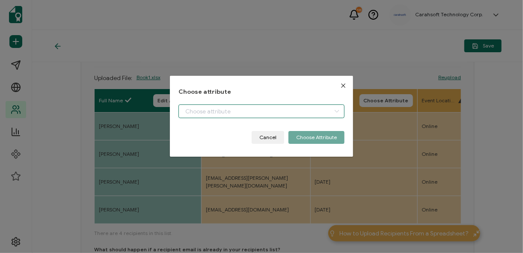
click at [236, 113] on input "dialog" at bounding box center [261, 111] width 166 height 14
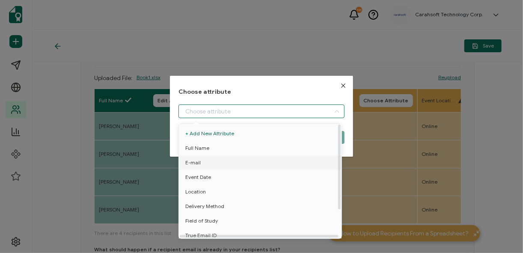
click at [212, 161] on li "E-mail" at bounding box center [261, 162] width 169 height 15
type input "E-mail"
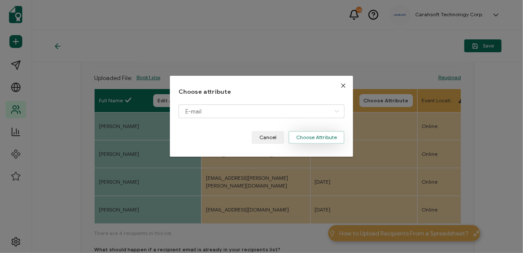
click at [306, 140] on button "Choose Attribute" at bounding box center [316, 137] width 56 height 13
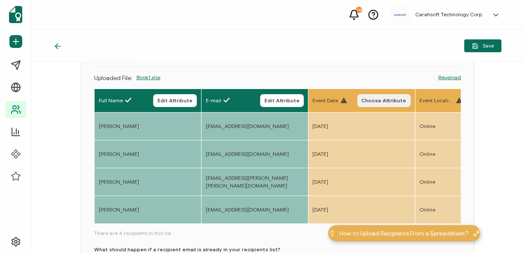
click at [378, 101] on span "Choose Attribute" at bounding box center [384, 100] width 45 height 5
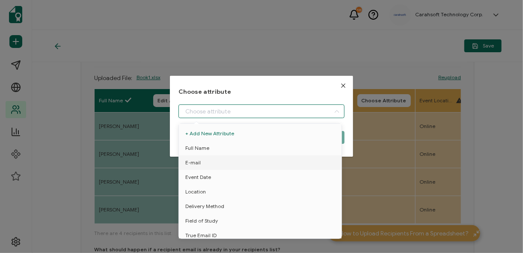
click at [271, 111] on input "dialog" at bounding box center [261, 111] width 166 height 14
click at [221, 178] on li "Event Date" at bounding box center [261, 177] width 169 height 15
type input "Event Date"
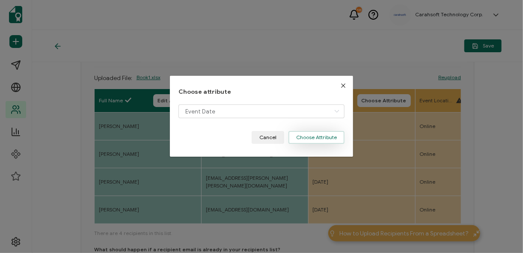
click at [312, 140] on button "Choose Attribute" at bounding box center [316, 137] width 56 height 13
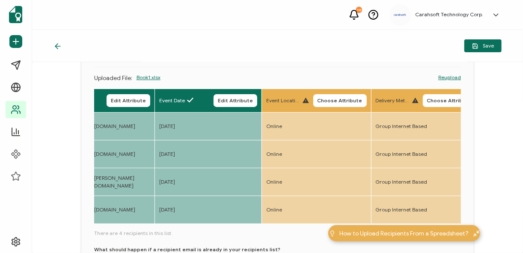
scroll to position [0, 282]
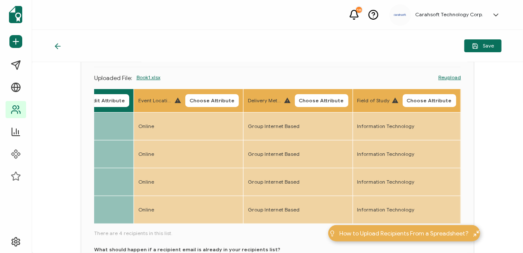
click at [214, 107] on th "Event Location Choose Attribute" at bounding box center [189, 101] width 110 height 24
click at [213, 102] on span "Choose Attribute" at bounding box center [212, 100] width 45 height 5
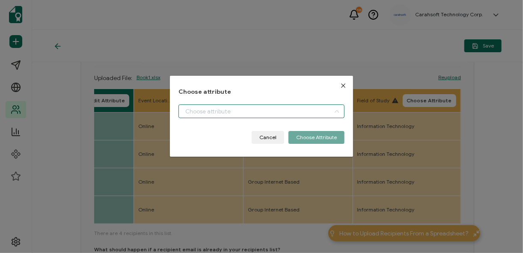
click at [236, 112] on input "dialog" at bounding box center [261, 111] width 166 height 14
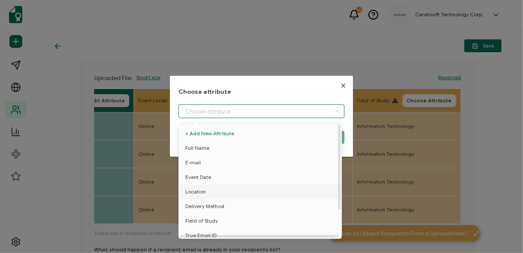
click at [201, 193] on span "Location" at bounding box center [195, 191] width 21 height 15
type input "Location"
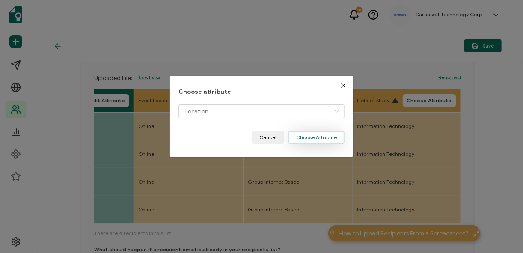
click at [319, 137] on button "Choose Attribute" at bounding box center [316, 137] width 56 height 13
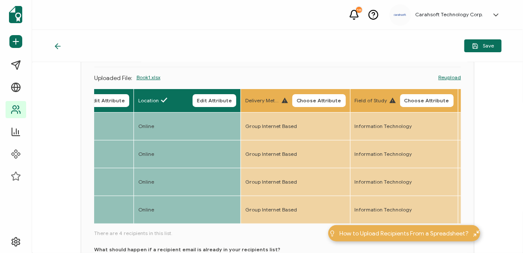
click at [319, 101] on span "Choose Attribute" at bounding box center [319, 100] width 45 height 5
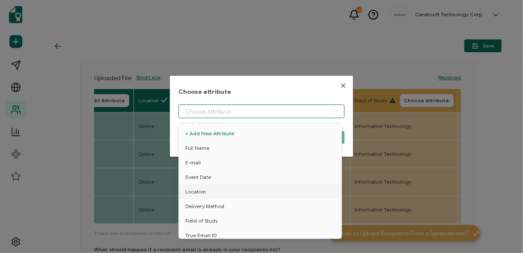
click at [247, 109] on input "dialog" at bounding box center [261, 111] width 166 height 14
click at [222, 206] on span "Delivery Method" at bounding box center [204, 206] width 39 height 15
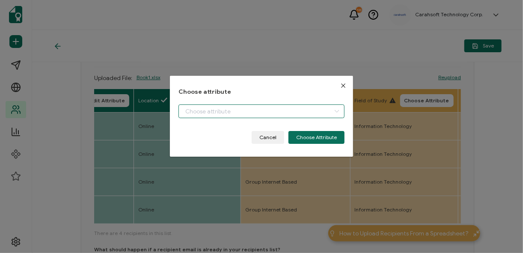
type input "Delivery Method"
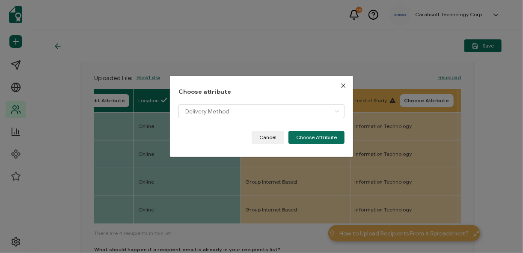
click at [313, 145] on div "Choose attribute Delivery Method Cancel Choose Attribute" at bounding box center [261, 116] width 183 height 81
drag, startPoint x: 305, startPoint y: 144, endPoint x: 361, endPoint y: 121, distance: 61.0
click at [305, 144] on div "Choose attribute Delivery Method Cancel Choose Attribute" at bounding box center [261, 116] width 183 height 81
click at [332, 134] on button "Choose Attribute" at bounding box center [316, 137] width 56 height 13
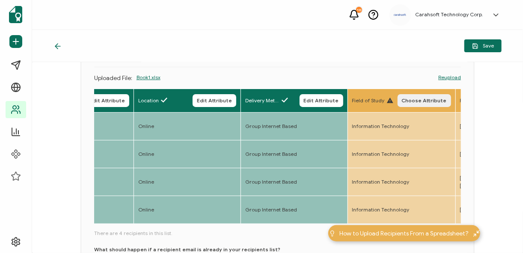
click at [425, 99] on span "Choose Attribute" at bounding box center [424, 100] width 45 height 5
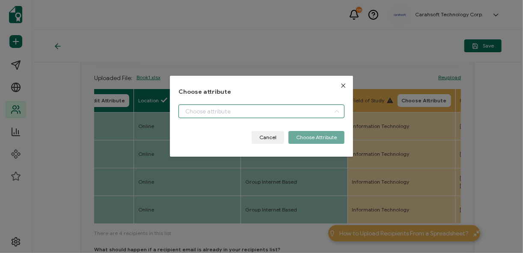
click at [270, 113] on input "dialog" at bounding box center [261, 111] width 166 height 14
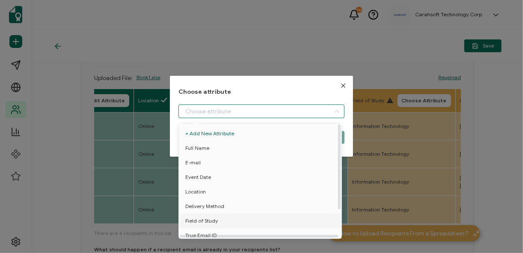
click at [208, 221] on span "Field of Study" at bounding box center [201, 221] width 33 height 15
type input "Field of Study"
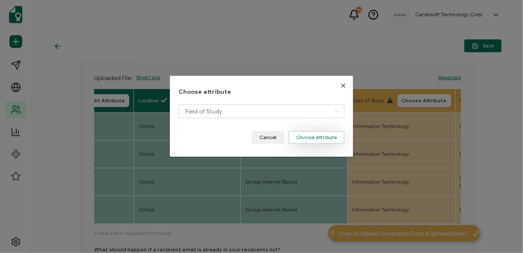
click at [308, 137] on button "Choose Attribute" at bounding box center [316, 137] width 56 height 13
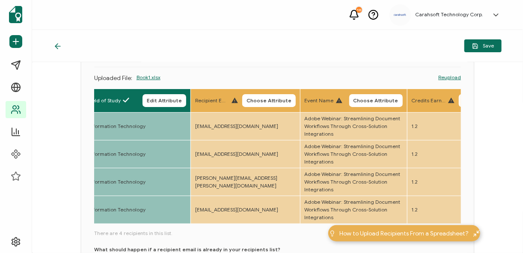
scroll to position [0, 602]
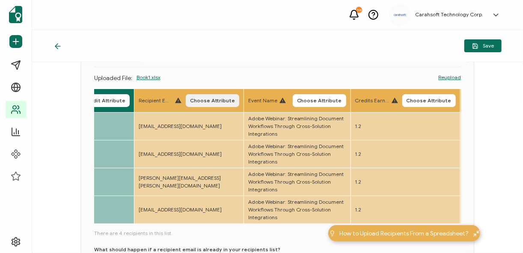
click at [217, 104] on button "Choose Attribute" at bounding box center [212, 100] width 53 height 13
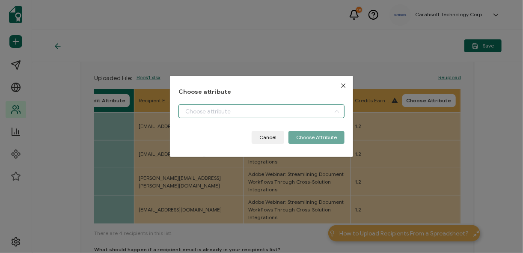
click at [223, 112] on input "dialog" at bounding box center [261, 111] width 166 height 14
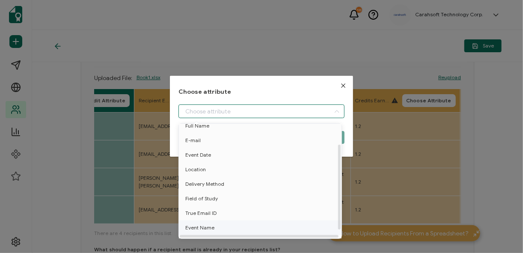
scroll to position [34, 0]
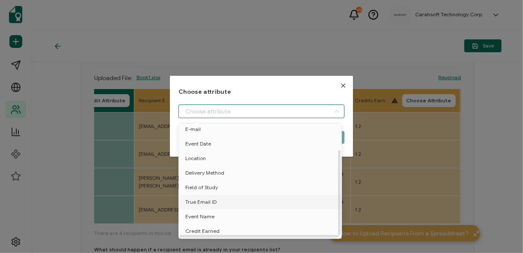
click at [207, 197] on span "True Email ID" at bounding box center [200, 202] width 31 height 15
type input "True Email ID"
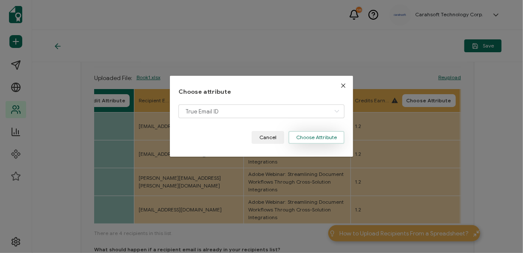
click at [307, 137] on button "Choose Attribute" at bounding box center [316, 137] width 56 height 13
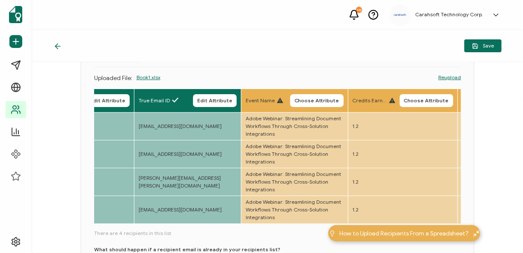
click at [306, 105] on button "Choose Attribute" at bounding box center [316, 100] width 53 height 13
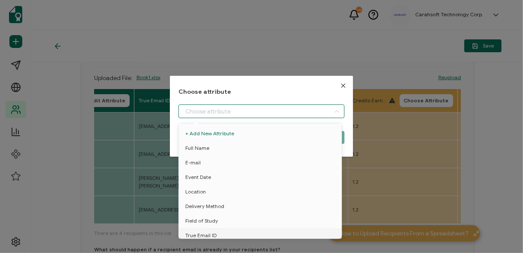
click at [265, 113] on input "dialog" at bounding box center [261, 111] width 166 height 14
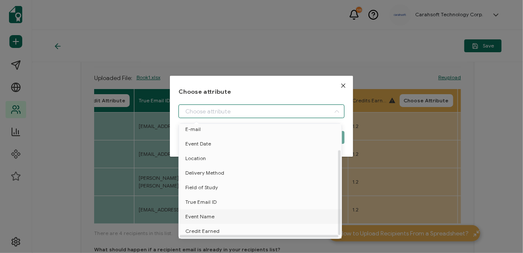
click at [221, 217] on li "Event Name" at bounding box center [261, 216] width 169 height 15
type input "Event Name"
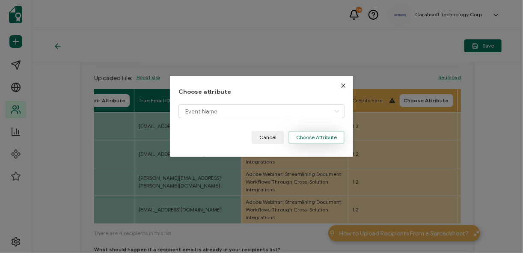
click at [312, 139] on button "Choose Attribute" at bounding box center [316, 137] width 56 height 13
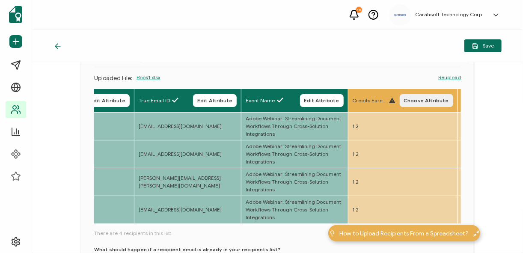
click at [421, 104] on button "Choose Attribute" at bounding box center [426, 100] width 53 height 13
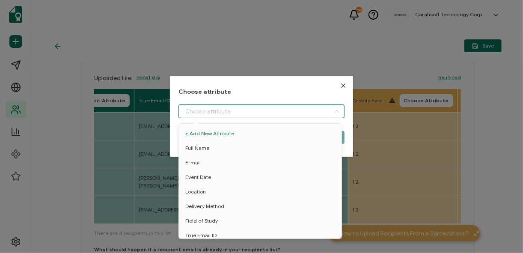
click at [249, 108] on input "dialog" at bounding box center [261, 111] width 166 height 14
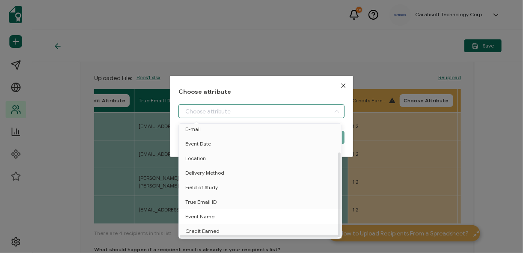
scroll to position [37, 0]
click at [208, 231] on span "Credit Earned" at bounding box center [202, 231] width 34 height 15
type input "Credit Earned"
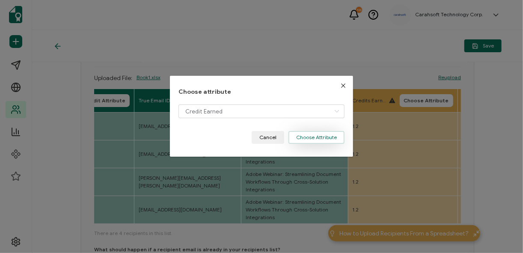
click at [309, 132] on button "Choose Attribute" at bounding box center [316, 137] width 56 height 13
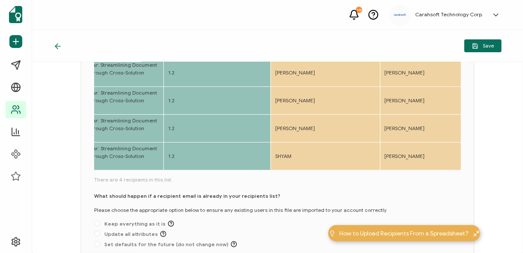
scroll to position [171, 0]
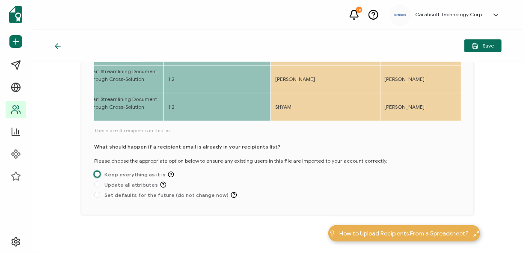
click at [99, 175] on span at bounding box center [97, 174] width 6 height 6
click at [99, 175] on input "Keep everything as it is" at bounding box center [97, 174] width 6 height 7
radio input "true"
click at [483, 46] on span "Save" at bounding box center [483, 46] width 22 height 6
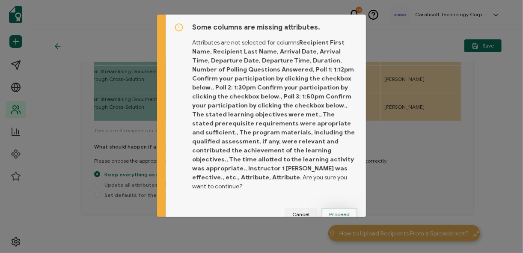
click at [338, 213] on span "Proceed" at bounding box center [339, 214] width 21 height 5
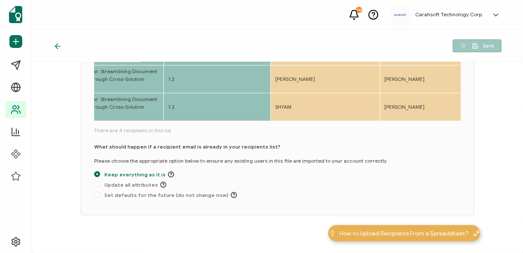
scroll to position [110, 0]
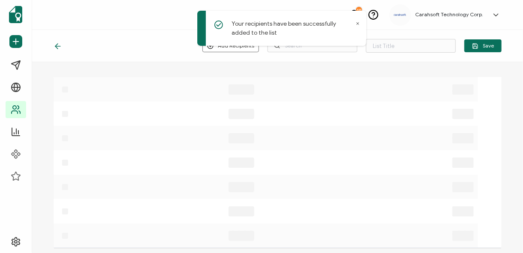
scroll to position [31, 0]
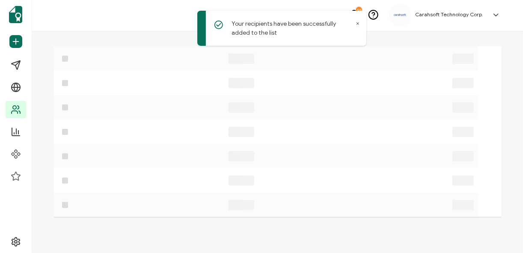
type input "9-18-25_72532_Adobe Webinar"
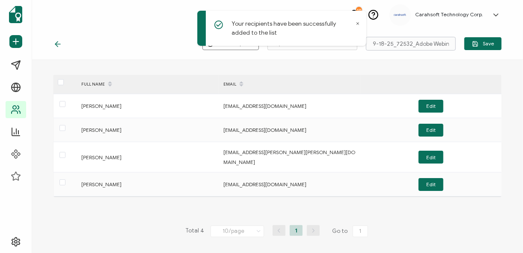
scroll to position [0, 0]
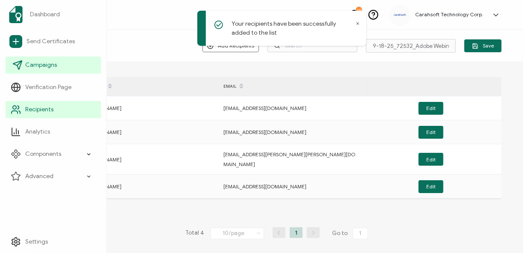
click at [38, 65] on span "Campaigns" at bounding box center [41, 65] width 32 height 9
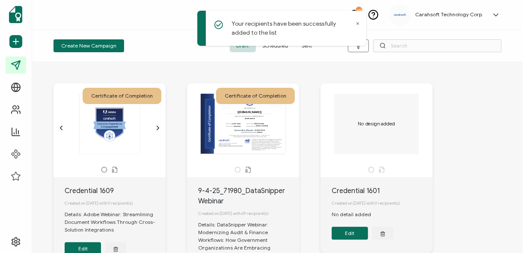
click at [308, 49] on div "Your recipients have been successfully added to the list" at bounding box center [282, 30] width 171 height 42
click at [307, 47] on div "Your recipients have been successfully added to the list" at bounding box center [282, 30] width 171 height 42
click at [303, 47] on div "Your recipients have been successfully added to the list" at bounding box center [282, 30] width 171 height 42
click at [359, 25] on icon at bounding box center [358, 23] width 4 height 4
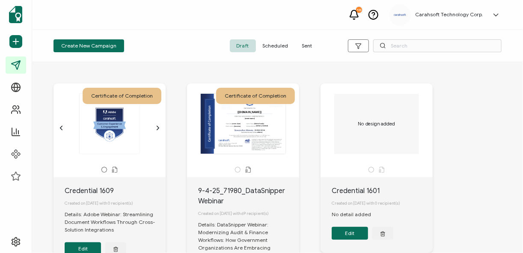
click at [308, 47] on span "Sent" at bounding box center [307, 45] width 24 height 13
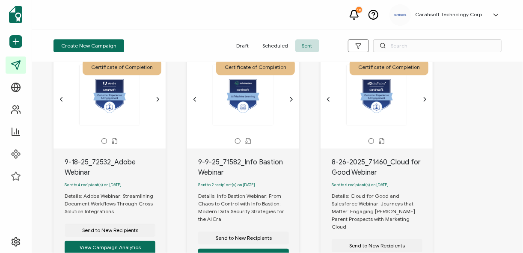
scroll to position [68, 0]
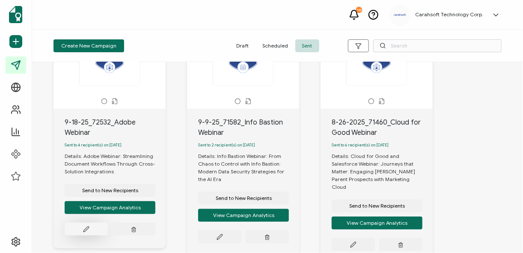
click at [89, 229] on icon at bounding box center [86, 229] width 6 height 6
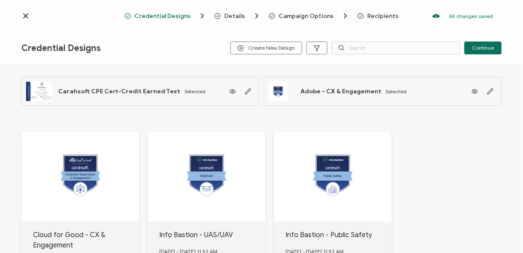
click at [377, 14] on span "Recipients" at bounding box center [382, 16] width 31 height 6
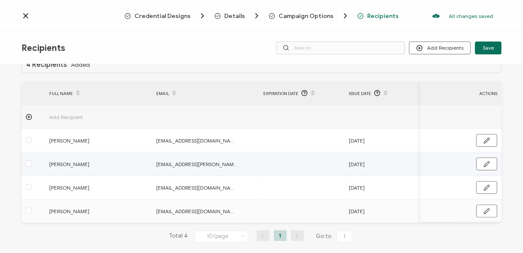
scroll to position [29, 0]
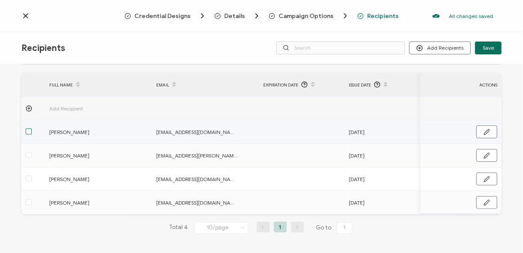
click at [30, 130] on span at bounding box center [29, 131] width 6 height 6
click at [32, 128] on input "checkbox" at bounding box center [32, 128] width 0 height 0
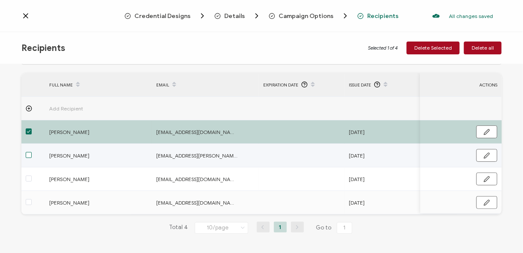
click at [31, 154] on span at bounding box center [29, 155] width 6 height 6
click at [32, 152] on input "checkbox" at bounding box center [32, 152] width 0 height 0
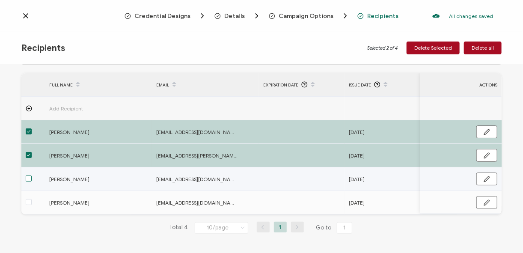
click at [29, 178] on span at bounding box center [29, 178] width 6 height 6
click at [32, 175] on input "checkbox" at bounding box center [32, 175] width 0 height 0
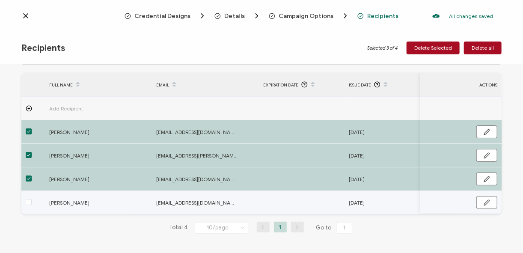
click at [24, 198] on div at bounding box center [33, 203] width 24 height 10
click at [27, 202] on span at bounding box center [29, 202] width 6 height 6
click at [32, 199] on input "checkbox" at bounding box center [32, 199] width 0 height 0
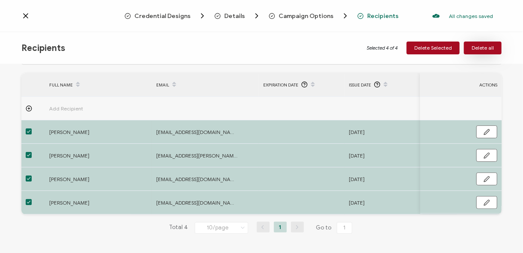
click at [487, 47] on span "Delete all" at bounding box center [483, 47] width 22 height 5
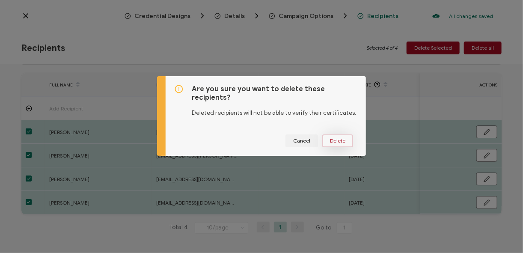
click at [336, 138] on span "Delete" at bounding box center [337, 140] width 15 height 5
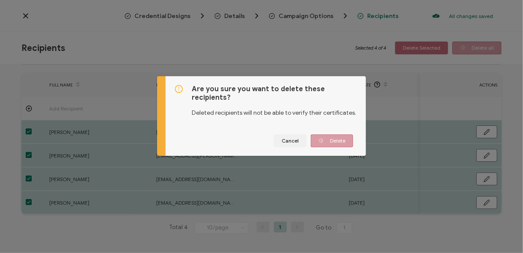
scroll to position [0, 0]
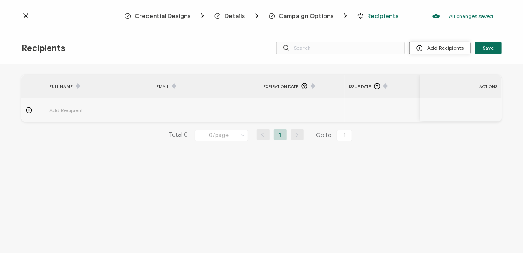
click at [445, 51] on button "Add Recipients" at bounding box center [440, 48] width 62 height 13
click at [462, 84] on span "Import From Recipients" at bounding box center [457, 85] width 56 height 6
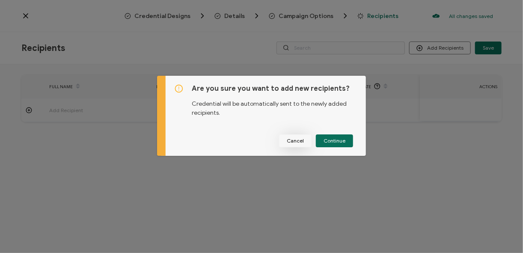
click at [295, 142] on span "Cancel" at bounding box center [295, 140] width 17 height 5
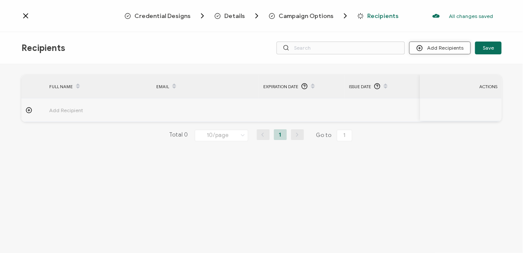
click at [448, 51] on button "Add Recipients" at bounding box center [440, 48] width 62 height 13
click at [450, 101] on span "Import From List" at bounding box center [448, 99] width 39 height 6
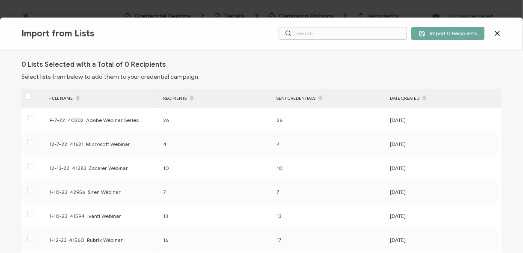
click at [339, 26] on div "Import from Lists Import 0 Recipients" at bounding box center [261, 34] width 523 height 32
click at [339, 30] on input "text" at bounding box center [343, 33] width 128 height 13
paste input "9-18-25_72532_Adobe Webinar"
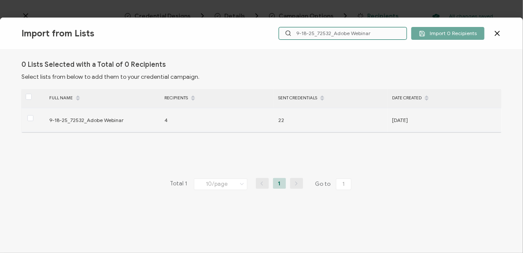
type input "9-18-25_72532_Adobe Webinar"
click at [34, 120] on div at bounding box center [33, 119] width 24 height 13
click at [30, 120] on span at bounding box center [30, 118] width 6 height 6
click at [33, 115] on input "checkbox" at bounding box center [33, 115] width 0 height 0
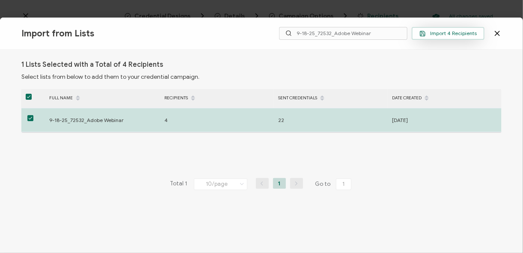
click at [467, 34] on span "Import 4 Recipients" at bounding box center [447, 33] width 57 height 6
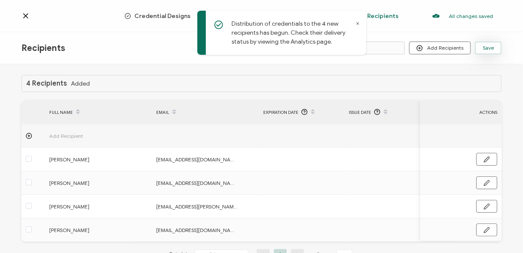
click at [493, 49] on span "Save" at bounding box center [488, 47] width 11 height 5
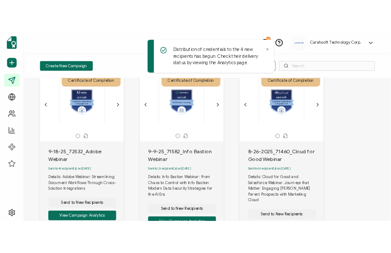
scroll to position [68, 0]
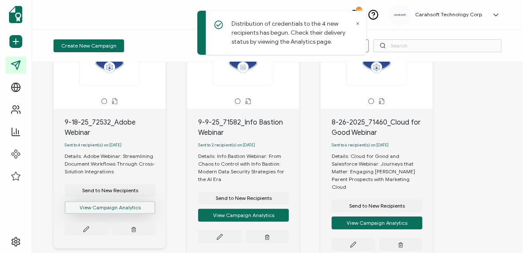
click at [110, 211] on button "View Campaign Analytics" at bounding box center [110, 207] width 91 height 13
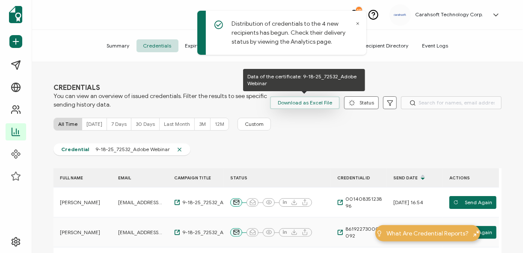
click at [319, 104] on span "Download as Excel File" at bounding box center [305, 102] width 54 height 13
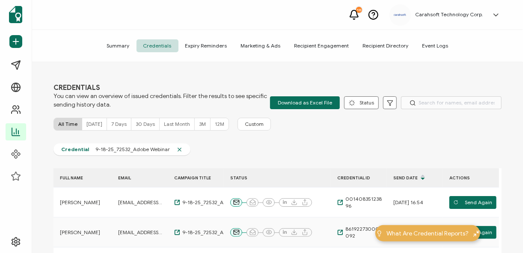
click at [124, 47] on span "Summary" at bounding box center [118, 45] width 36 height 13
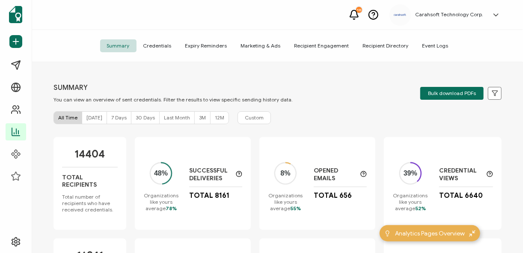
click at [154, 43] on span "Credentials" at bounding box center [158, 45] width 42 height 13
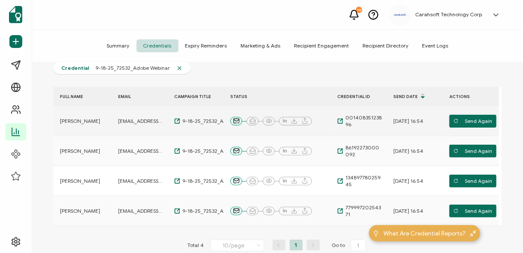
scroll to position [24, 0]
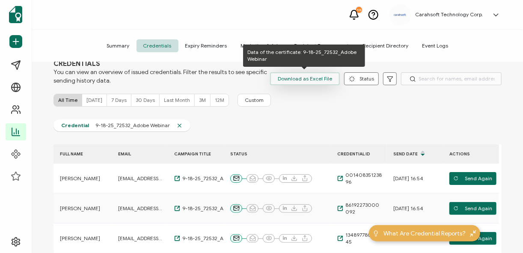
click at [300, 80] on span "Download as Excel File" at bounding box center [305, 78] width 54 height 13
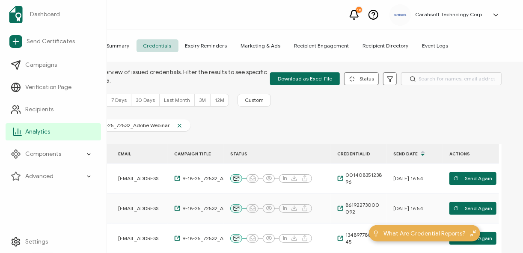
click at [30, 134] on span "Analytics" at bounding box center [37, 132] width 25 height 9
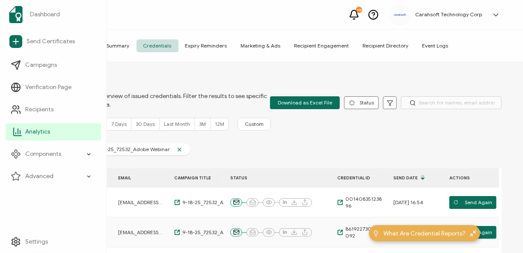
click at [43, 134] on span "Analytics" at bounding box center [37, 132] width 25 height 9
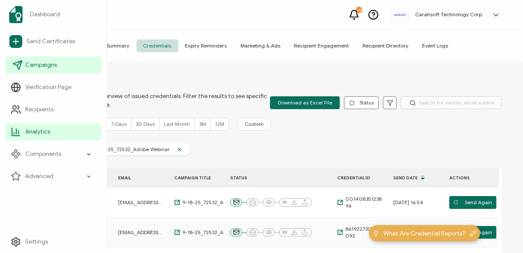
click at [50, 67] on span "Campaigns" at bounding box center [41, 65] width 32 height 9
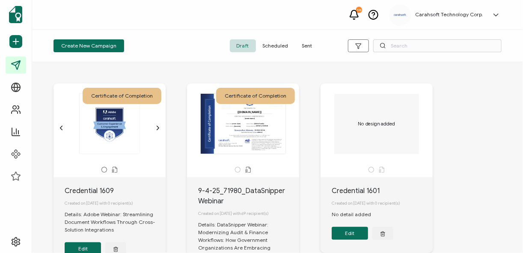
click at [311, 45] on span "Sent" at bounding box center [307, 45] width 24 height 13
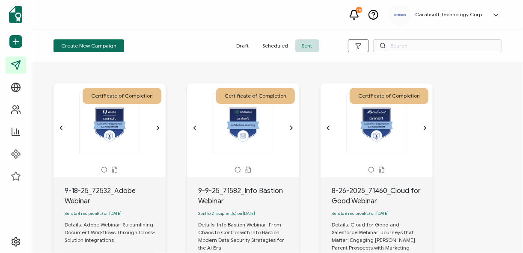
click at [115, 155] on div "The recipient’s full name, which will be automatically filled based on the info…" at bounding box center [110, 128] width 90 height 68
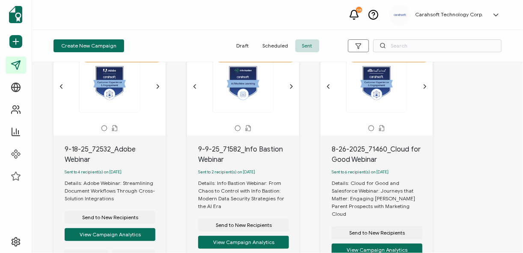
scroll to position [103, 0]
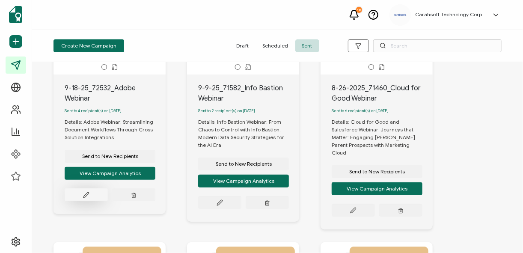
click at [90, 195] on button at bounding box center [86, 194] width 43 height 13
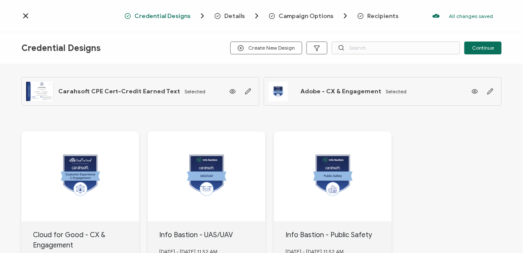
click at [313, 15] on span "Campaign Options" at bounding box center [306, 16] width 55 height 6
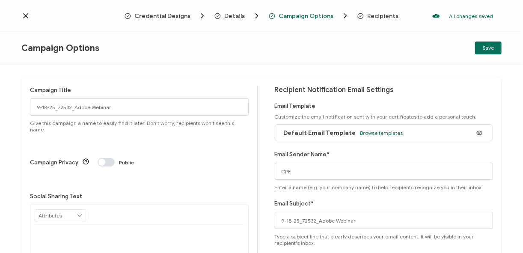
click at [376, 15] on span "Recipients" at bounding box center [382, 16] width 31 height 6
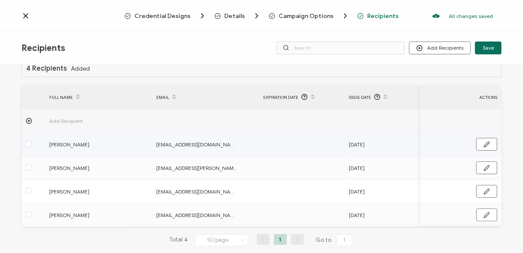
scroll to position [29, 0]
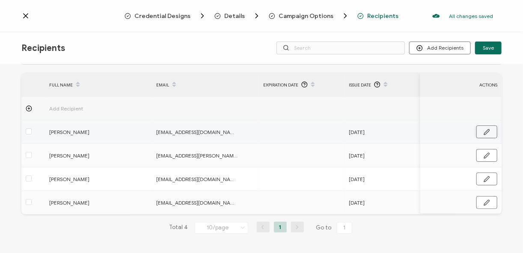
click at [484, 129] on icon "button" at bounding box center [487, 132] width 6 height 6
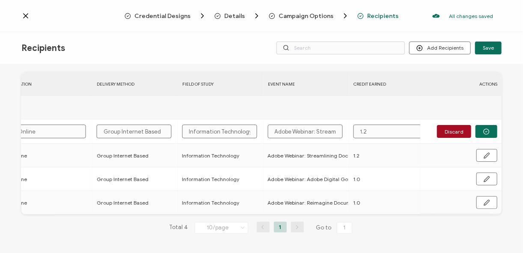
scroll to position [0, 526]
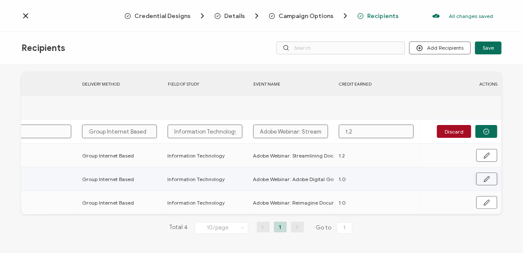
click at [493, 175] on button "button" at bounding box center [486, 178] width 21 height 13
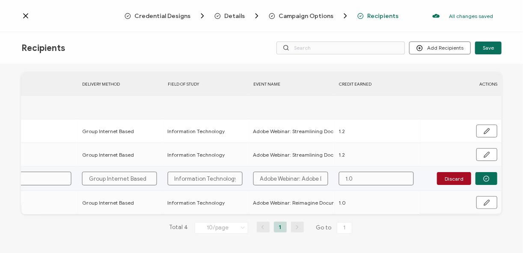
click at [370, 176] on input "1.0" at bounding box center [376, 179] width 75 height 14
type input "1."
type input "1.2"
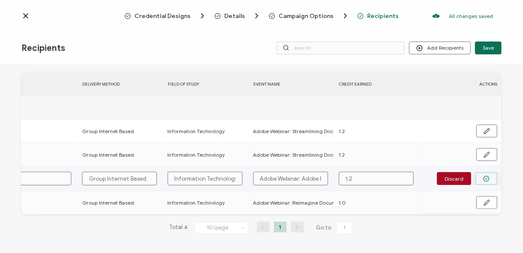
type input "1.2"
click at [486, 178] on icon "button" at bounding box center [486, 178] width 6 height 6
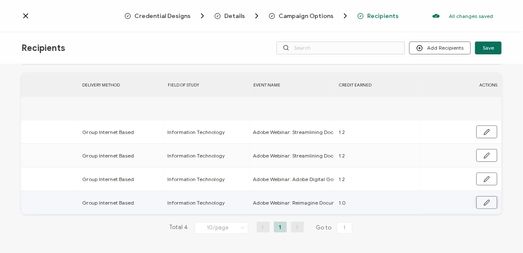
click at [488, 199] on button "button" at bounding box center [486, 202] width 21 height 13
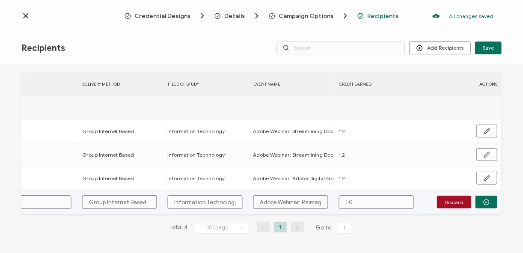
click at [376, 202] on input "1.0" at bounding box center [376, 202] width 75 height 14
type input "1."
type input "1.2"
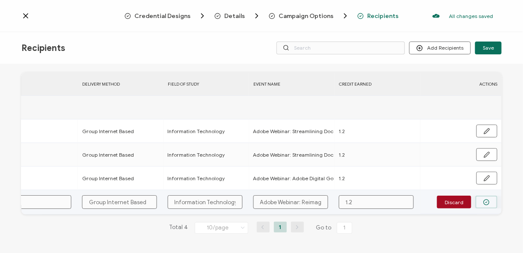
type input "1.2"
click at [486, 196] on button "button" at bounding box center [486, 202] width 22 height 13
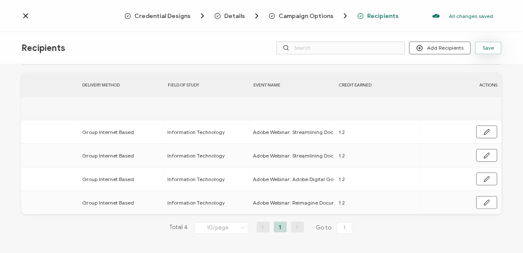
click at [490, 53] on button "Save" at bounding box center [488, 48] width 27 height 13
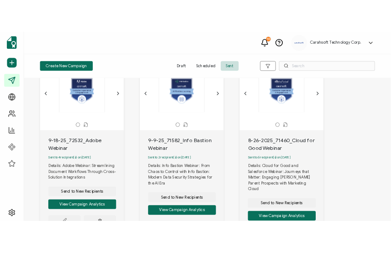
scroll to position [103, 0]
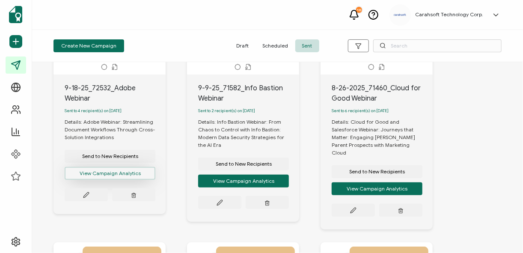
click at [112, 180] on button "View Campaign Analytics" at bounding box center [110, 173] width 91 height 13
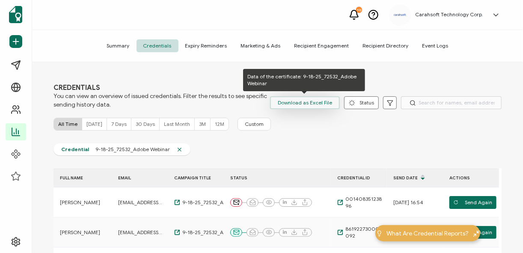
click at [315, 107] on span "Download as Excel File" at bounding box center [305, 102] width 54 height 13
